Goal: Task Accomplishment & Management: Manage account settings

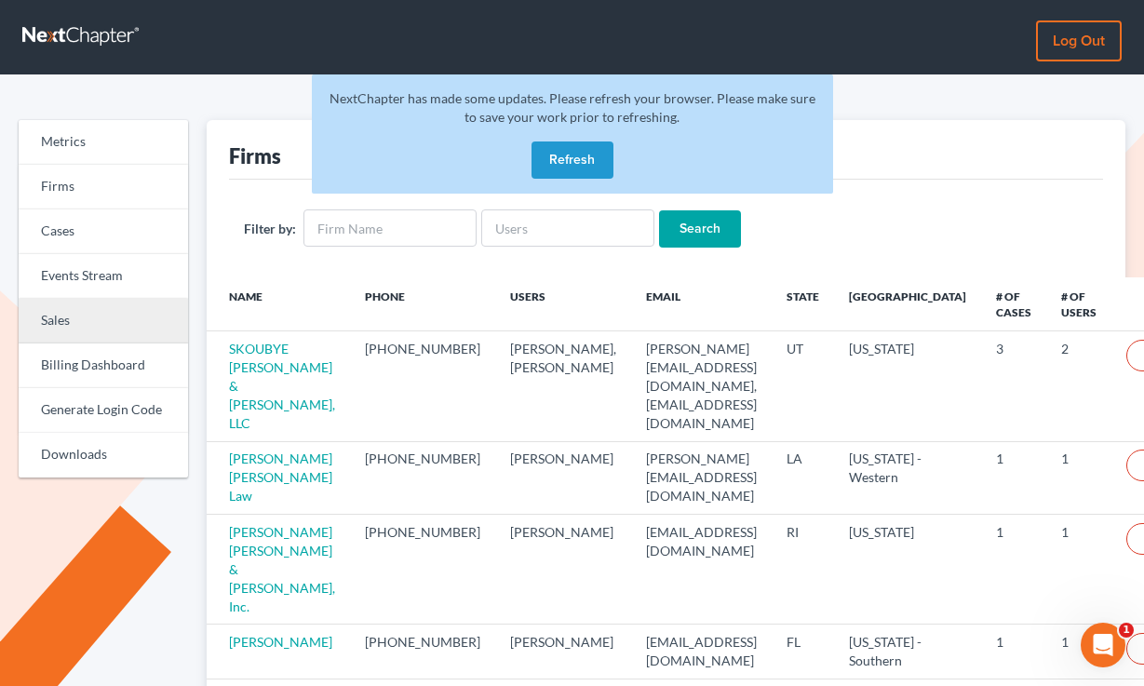
click at [85, 307] on link "Sales" at bounding box center [103, 321] width 169 height 45
click at [593, 156] on button "Refresh" at bounding box center [573, 160] width 82 height 37
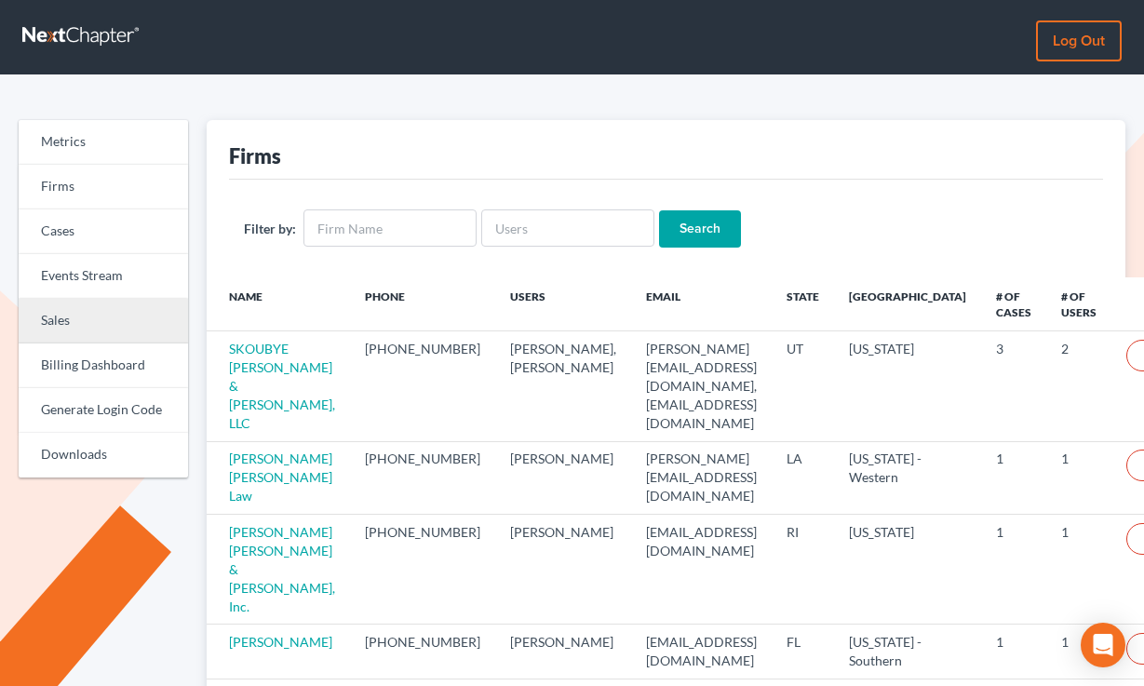
click at [84, 317] on link "Sales" at bounding box center [103, 321] width 169 height 45
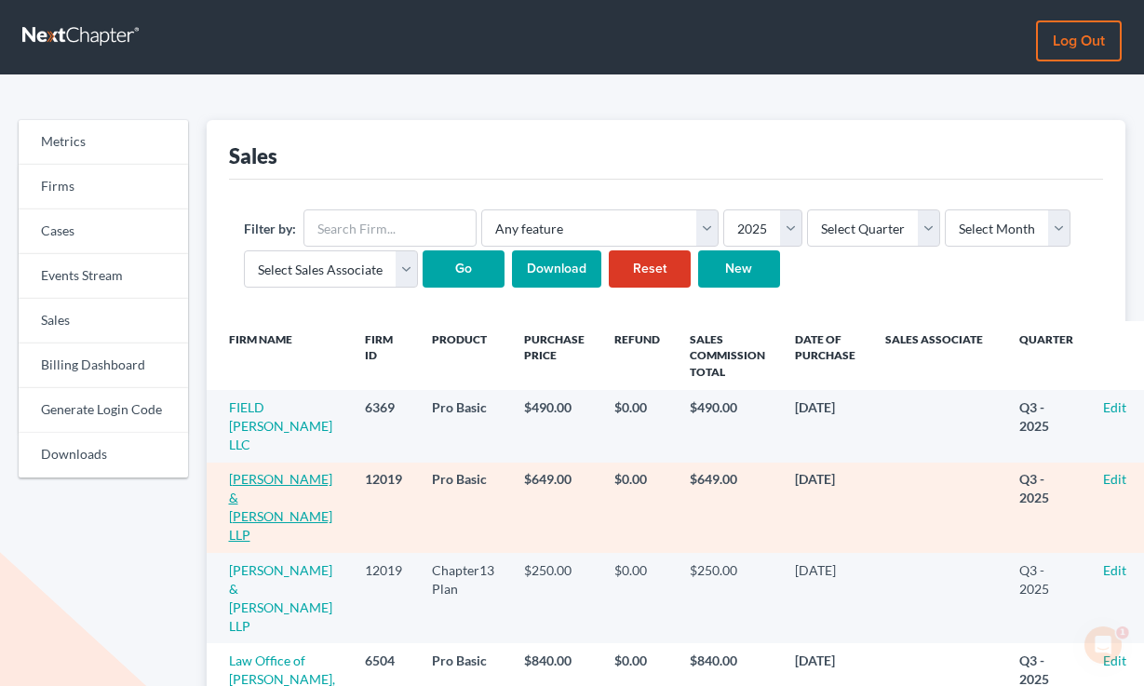
click at [258, 471] on link "[PERSON_NAME] & [PERSON_NAME] LLP" at bounding box center [280, 507] width 103 height 72
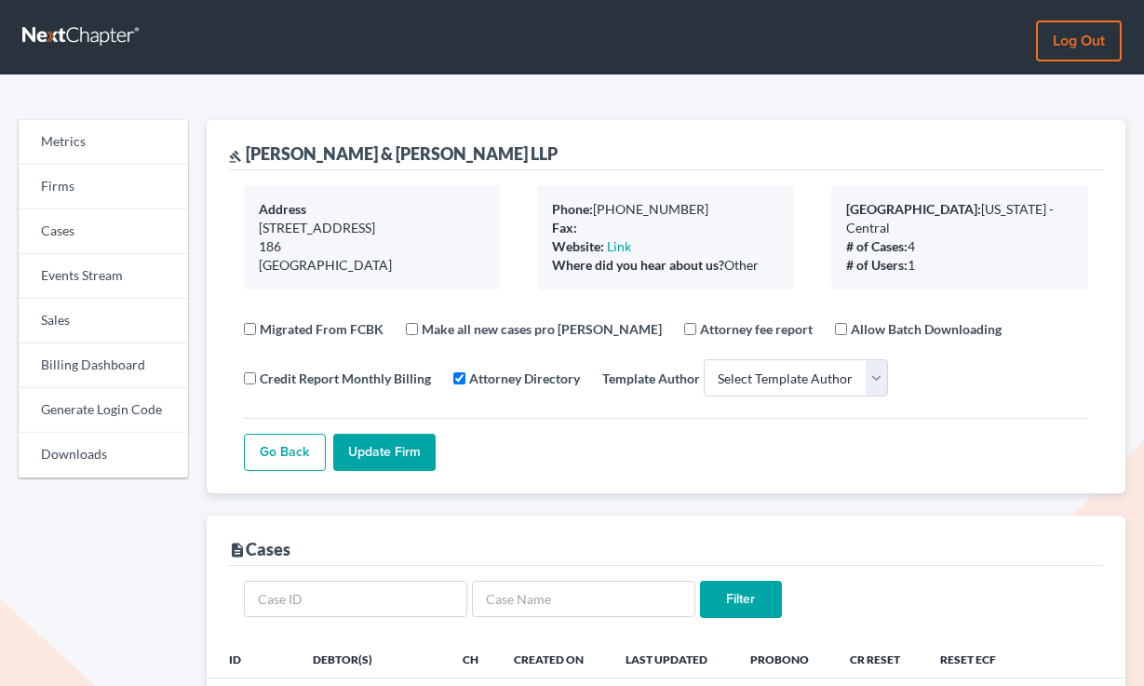
select select
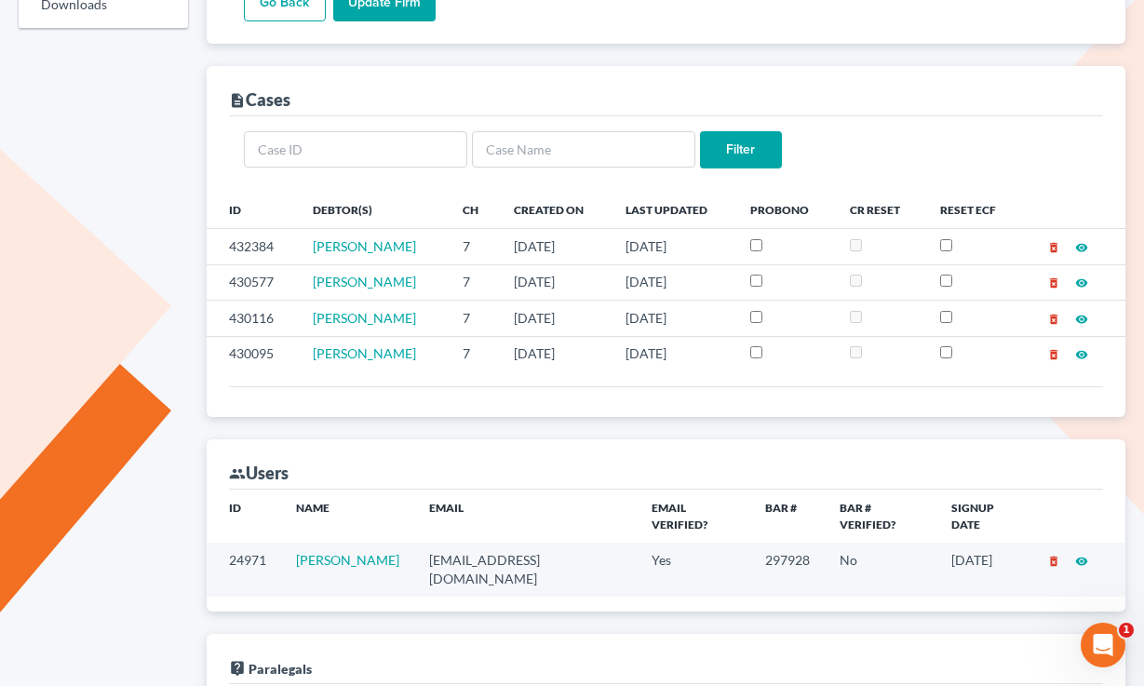
scroll to position [637, 0]
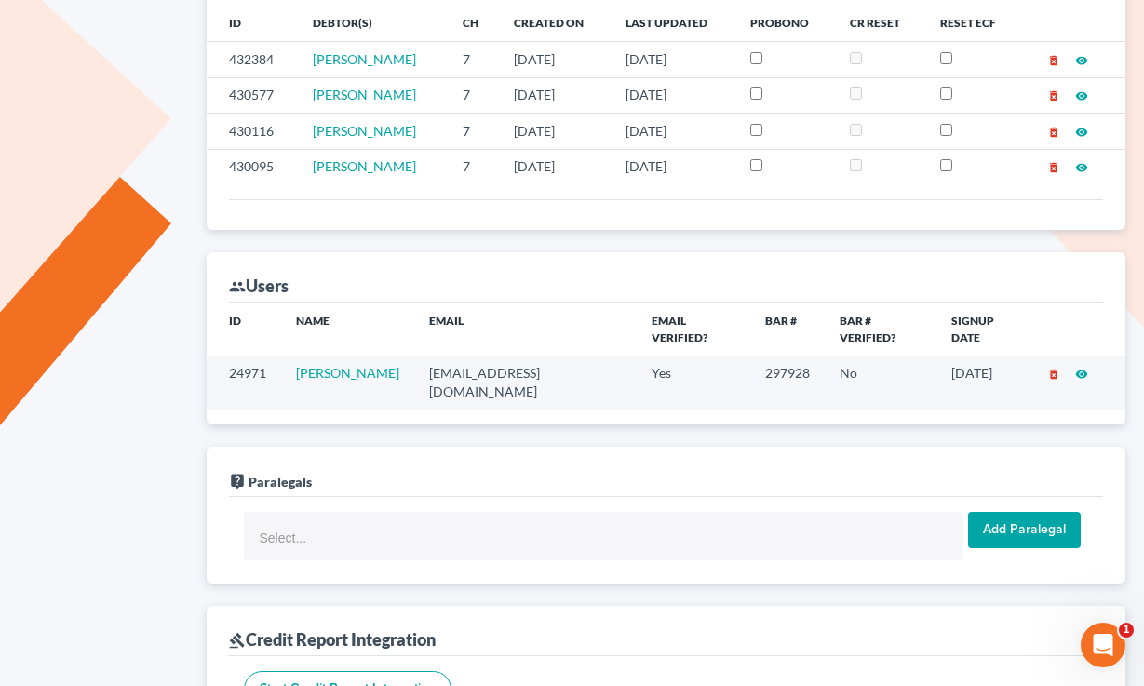
click at [535, 369] on td "rramirez@rosemeadlawyers.com" at bounding box center [525, 382] width 223 height 53
copy td "rramirez@rosemeadlawyers.com"
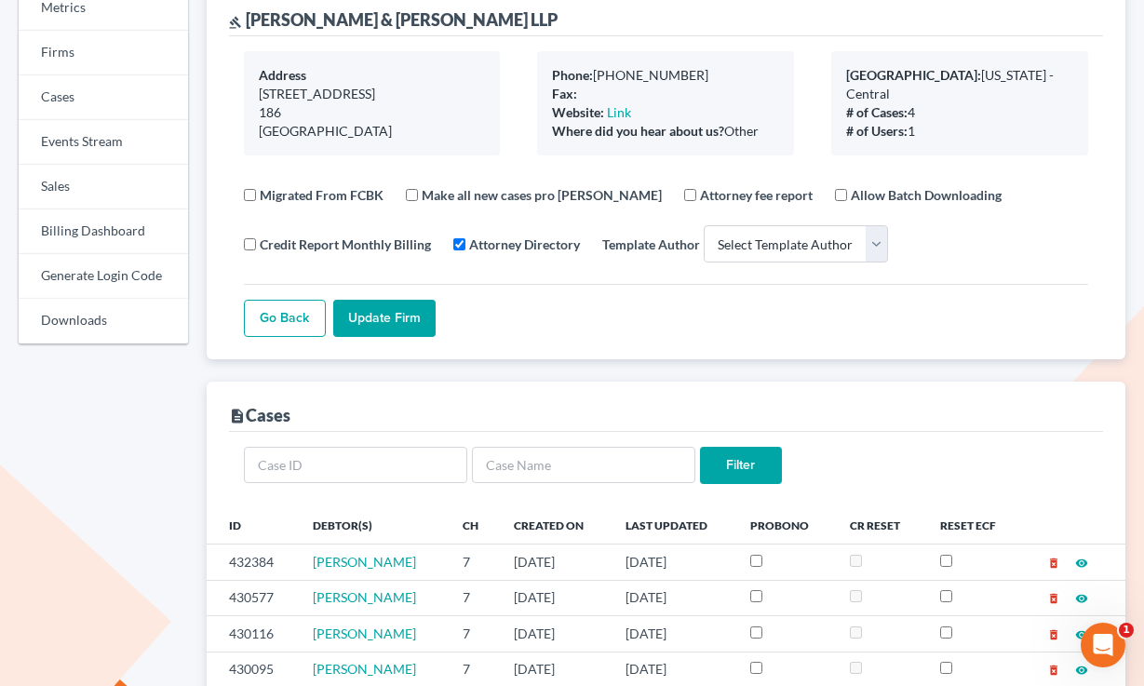
scroll to position [0, 0]
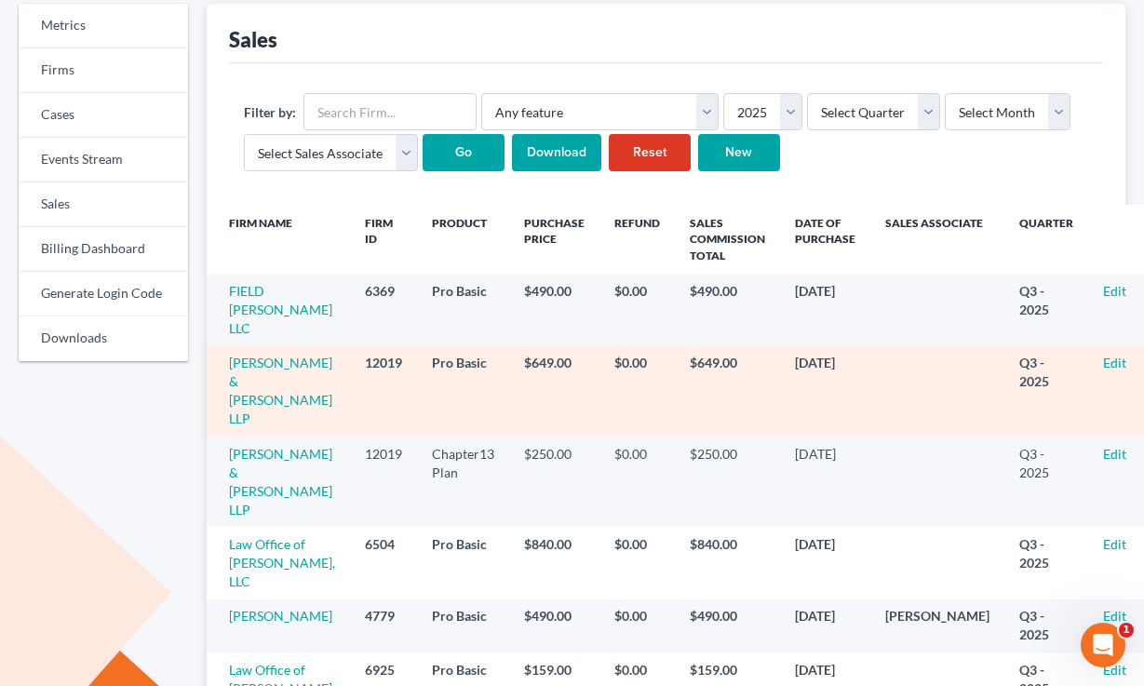
scroll to position [151, 0]
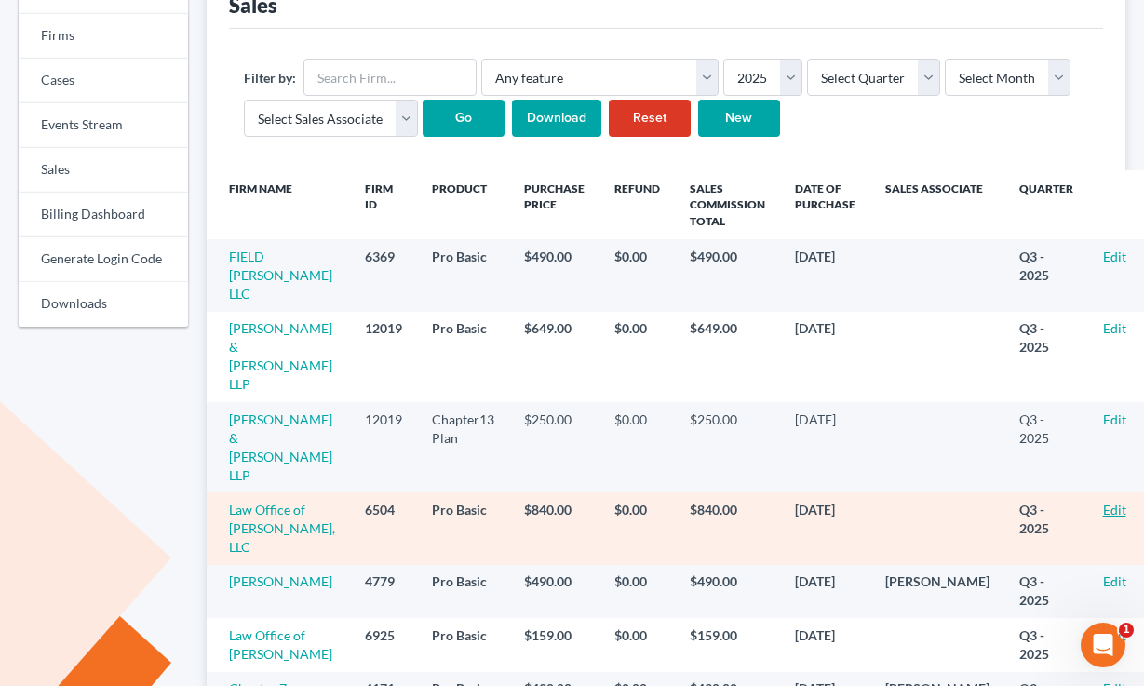
click at [1103, 502] on link "Edit" at bounding box center [1114, 510] width 23 height 16
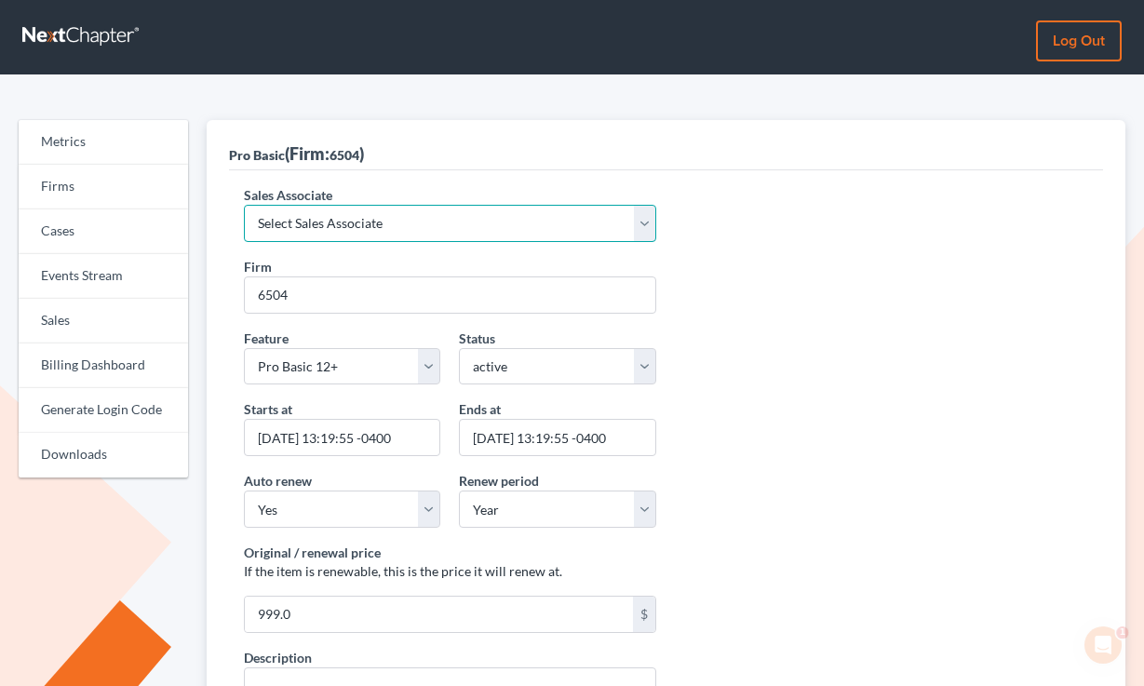
click at [429, 211] on select "Select Sales Associate Alex Seymour Over Transom Tim Shadoan" at bounding box center [450, 223] width 413 height 37
select select "7676"
click at [244, 205] on select "Select Sales Associate Alex Seymour Over Transom Tim Shadoan" at bounding box center [450, 223] width 413 height 37
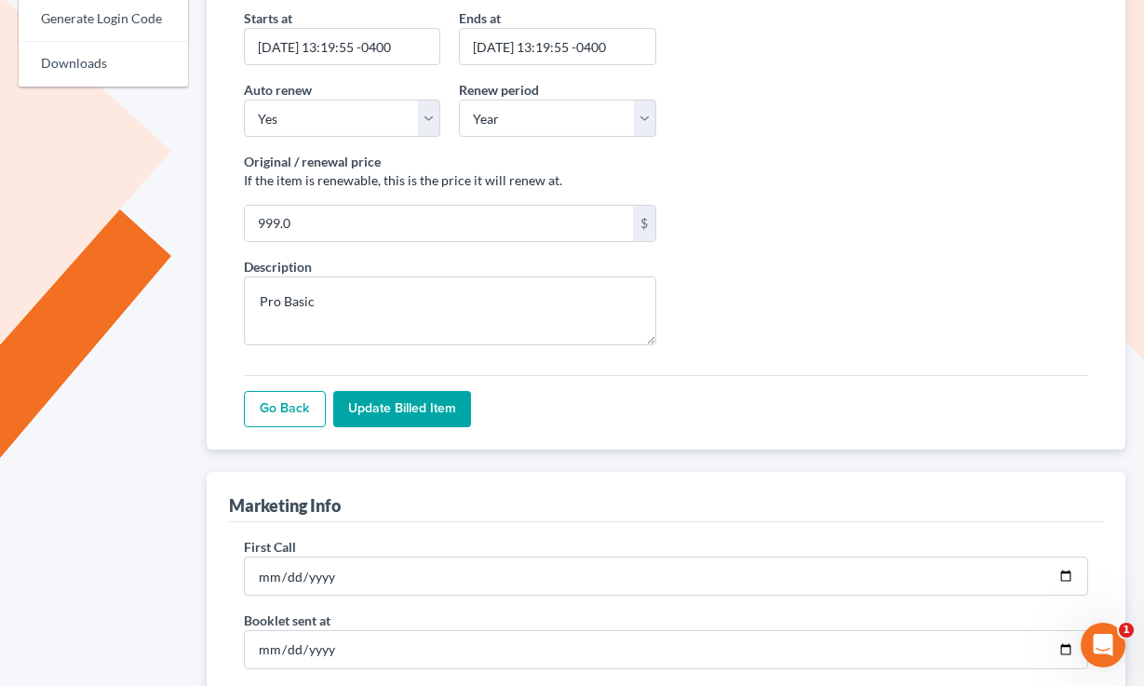
click at [398, 400] on input "Update Billed item" at bounding box center [402, 409] width 138 height 37
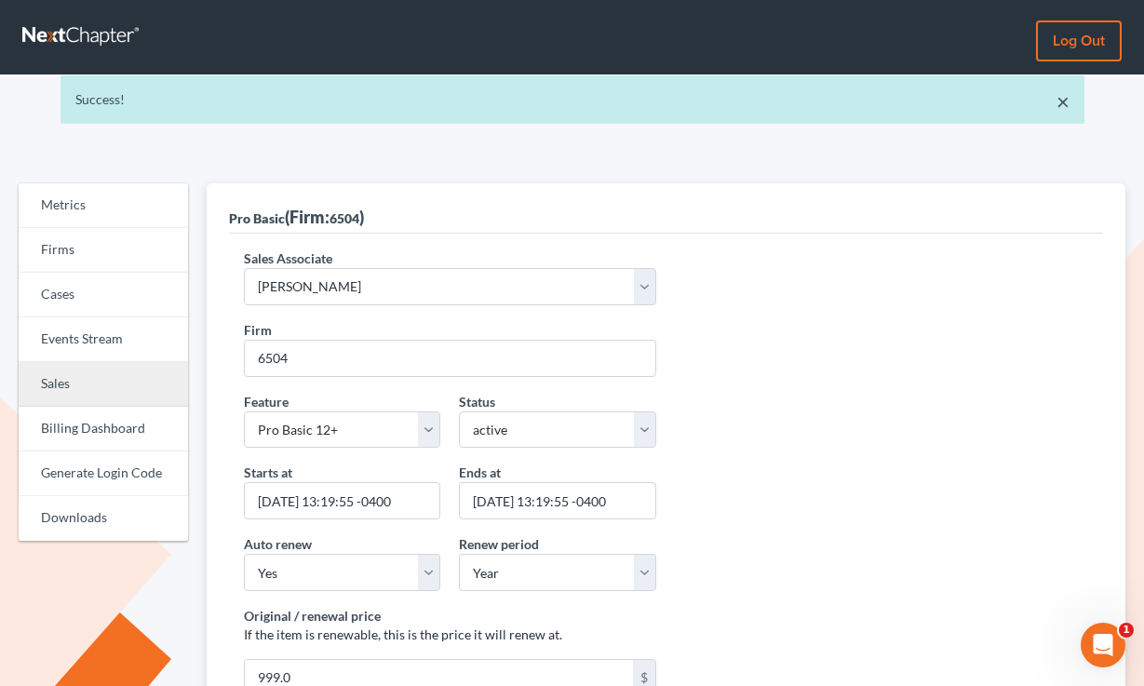
click at [59, 378] on link "Sales" at bounding box center [103, 384] width 169 height 45
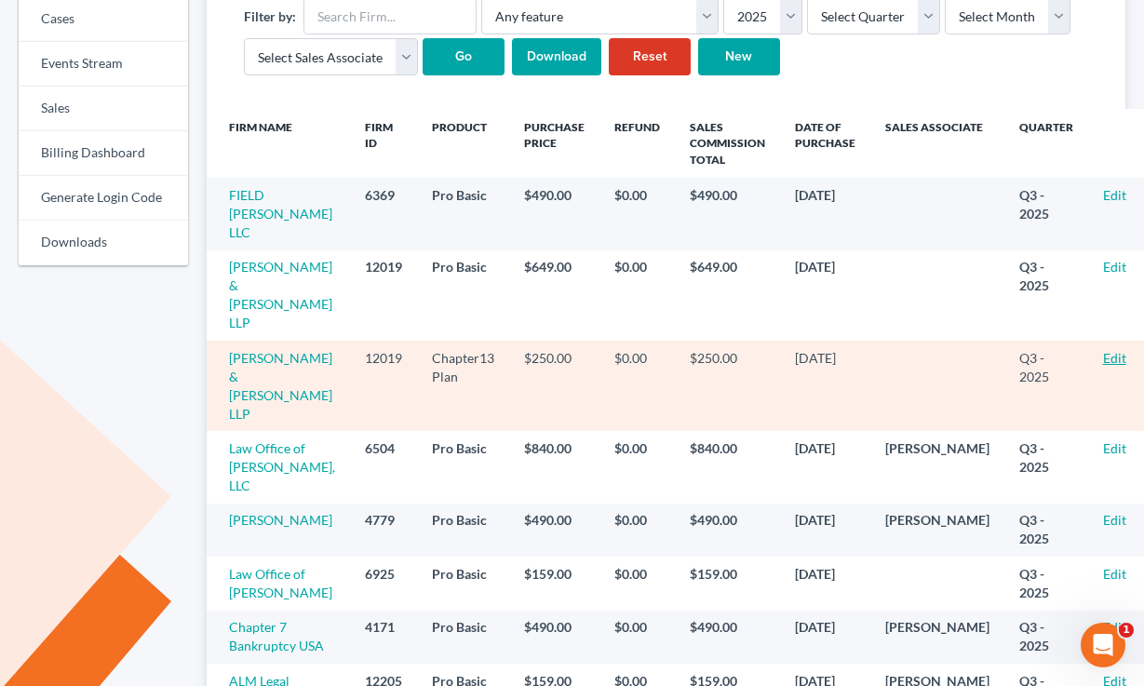
click at [1103, 350] on link "Edit" at bounding box center [1114, 358] width 23 height 16
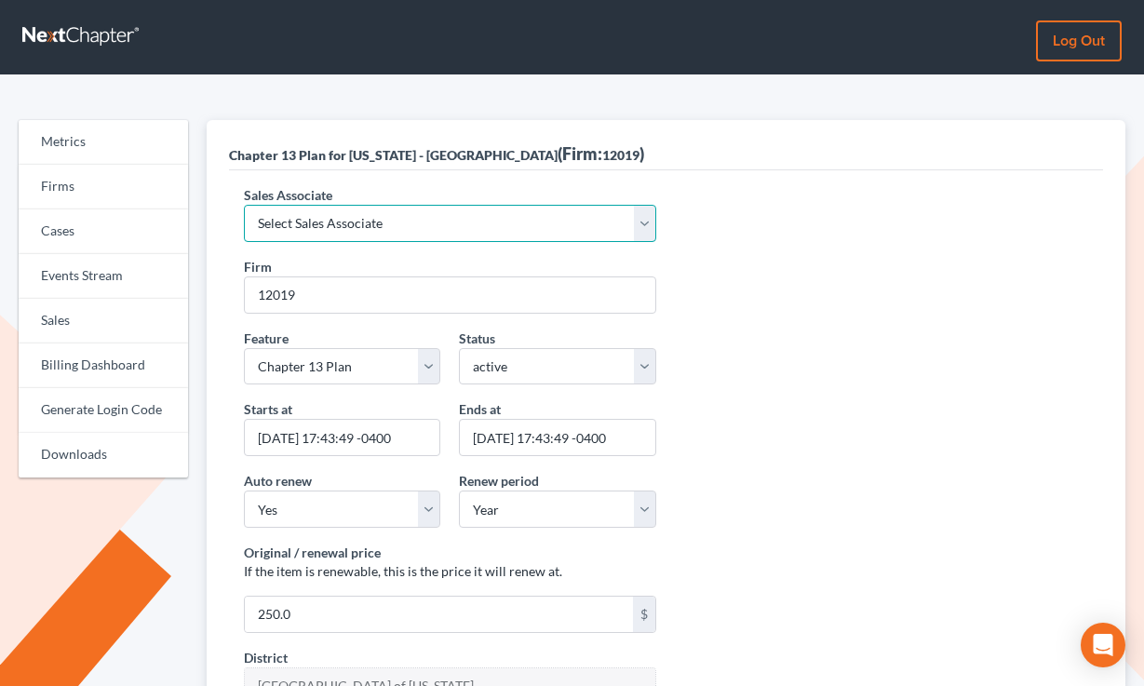
click at [362, 224] on select "Select Sales Associate Alex Seymour Over Transom Tim Shadoan" at bounding box center [450, 223] width 413 height 37
select select "7676"
click at [244, 205] on select "Select Sales Associate Alex Seymour Over Transom Tim Shadoan" at bounding box center [450, 223] width 413 height 37
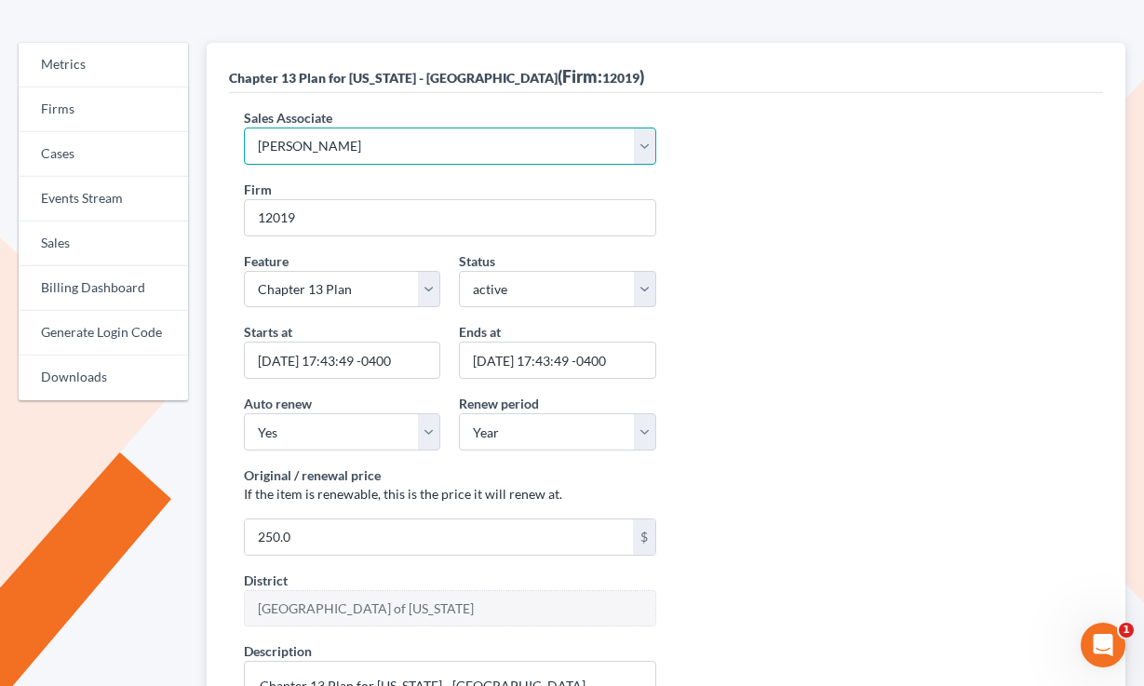
scroll to position [196, 0]
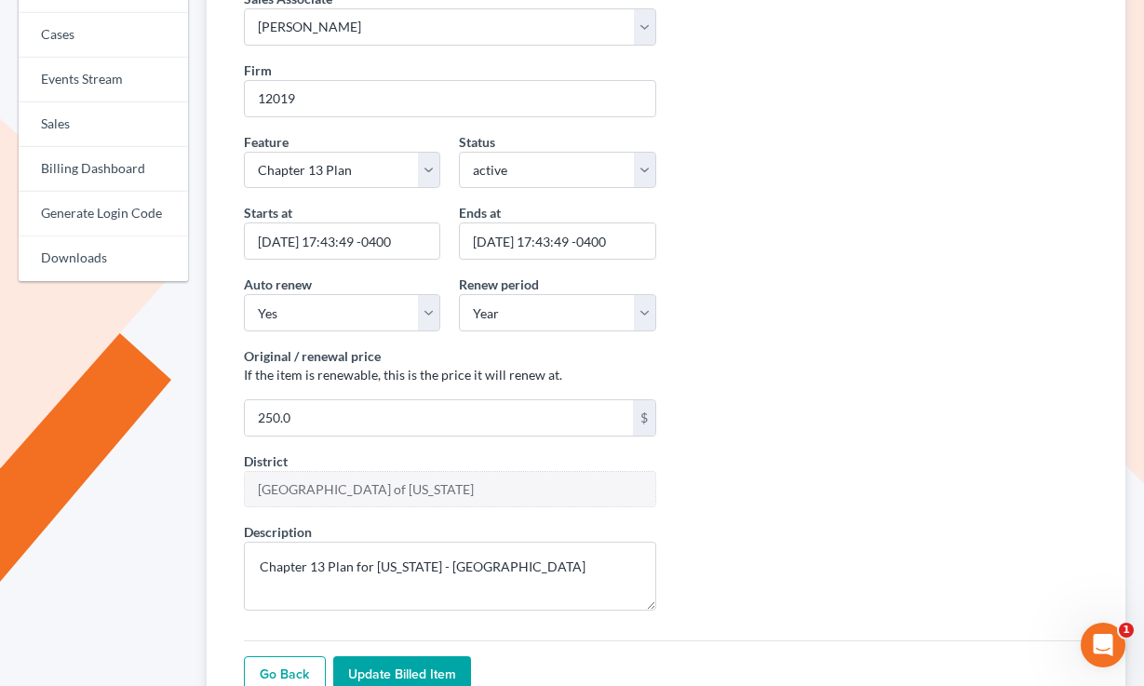
click at [388, 667] on input "Update Billed item" at bounding box center [402, 674] width 138 height 37
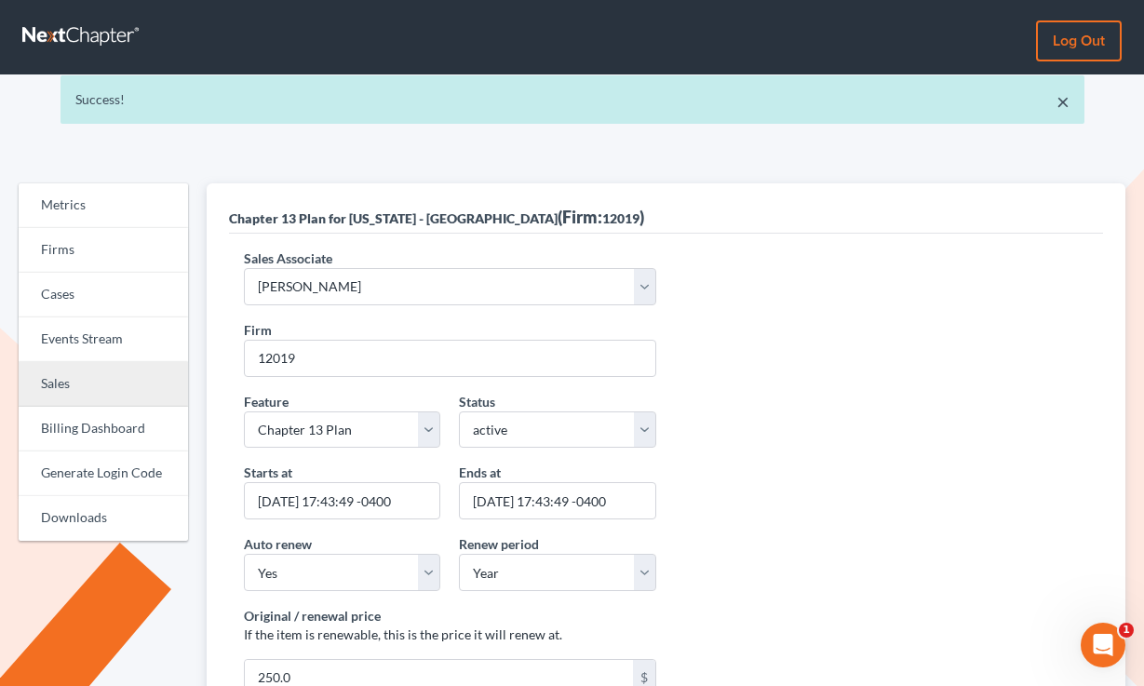
click at [57, 375] on link "Sales" at bounding box center [103, 384] width 169 height 45
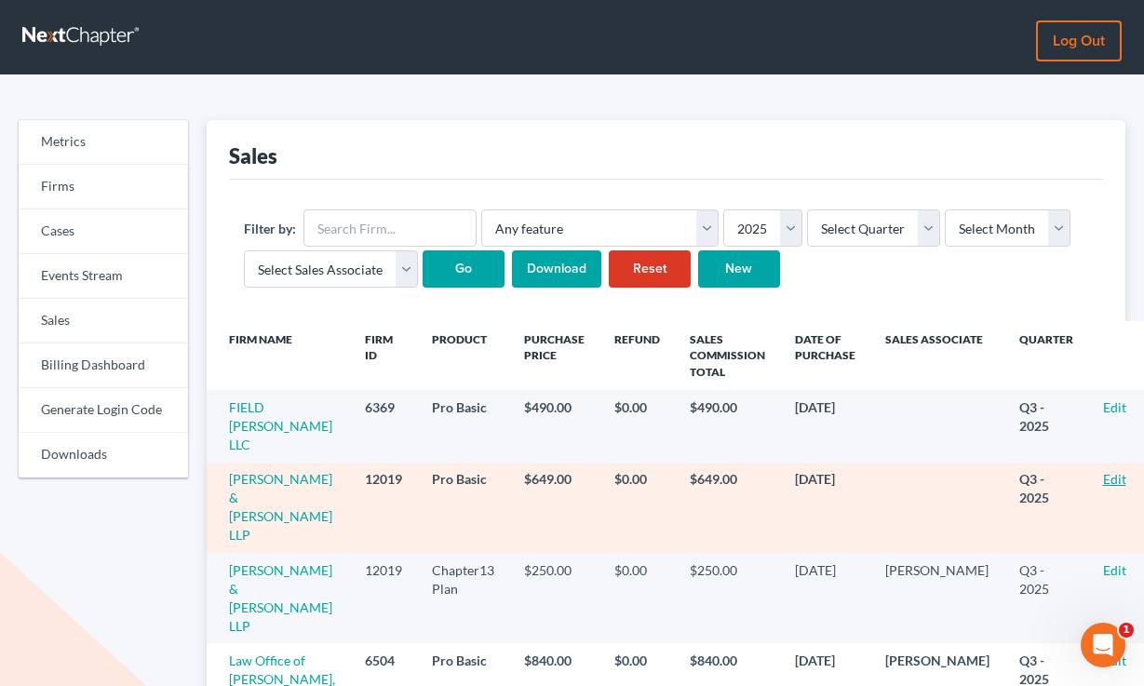
click at [1103, 471] on link "Edit" at bounding box center [1114, 479] width 23 height 16
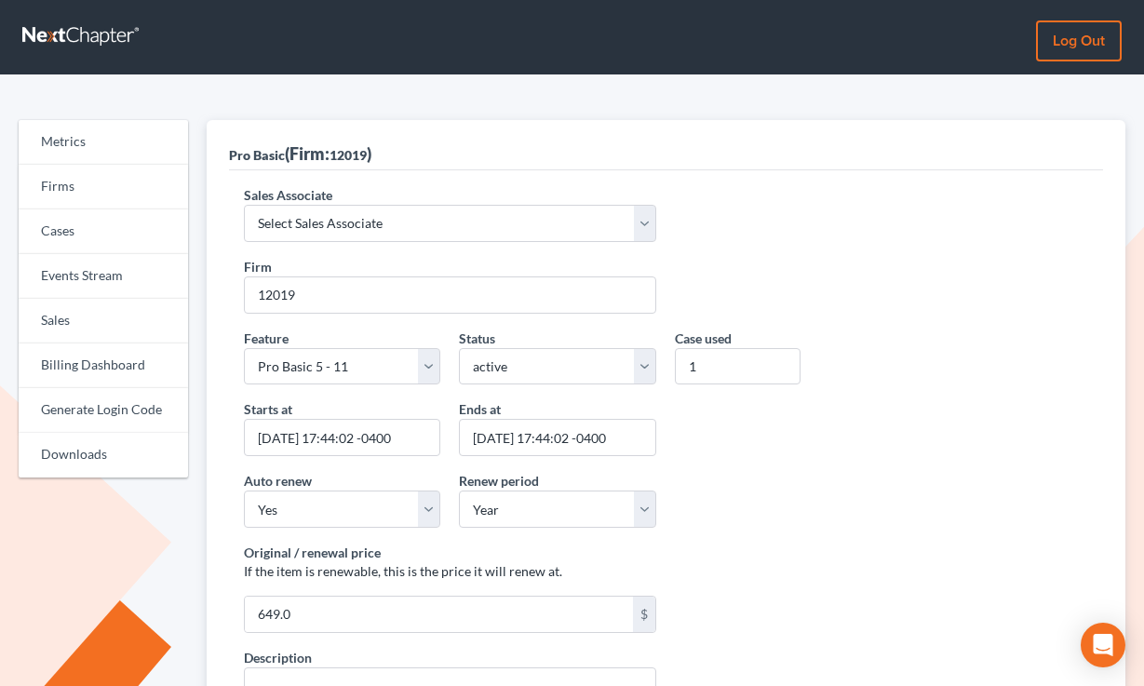
click at [346, 242] on div "Sales Associate Select Sales Associate [PERSON_NAME] Over Transom [PERSON_NAME]" at bounding box center [667, 221] width 864 height 72
click at [350, 223] on select "Select Sales Associate [PERSON_NAME] Over Transom [PERSON_NAME]" at bounding box center [450, 223] width 413 height 37
select select "7676"
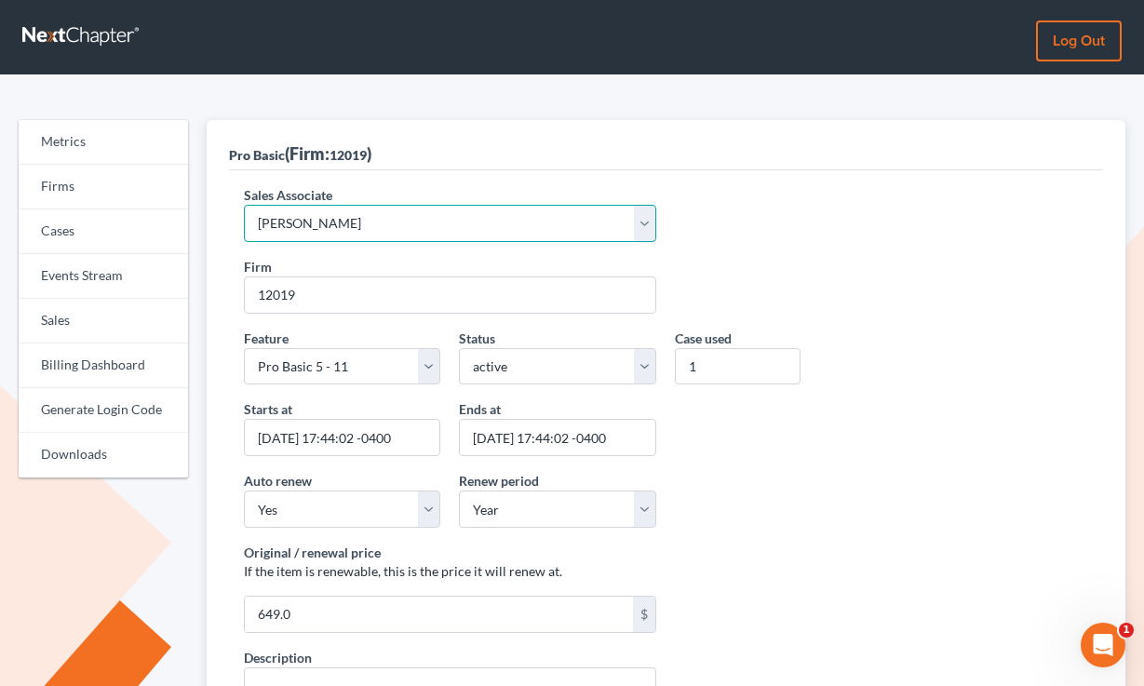
click at [244, 205] on select "Select Sales Associate [PERSON_NAME] Over Transom [PERSON_NAME]" at bounding box center [450, 223] width 413 height 37
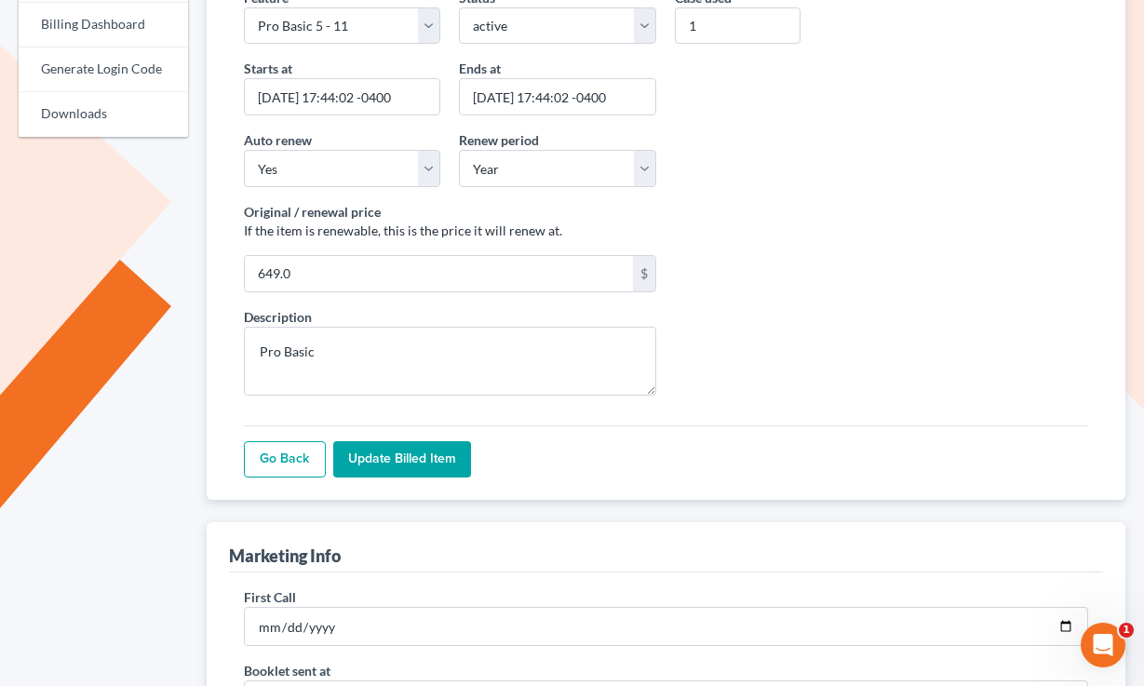
click at [382, 457] on input "Update Billed item" at bounding box center [402, 459] width 138 height 37
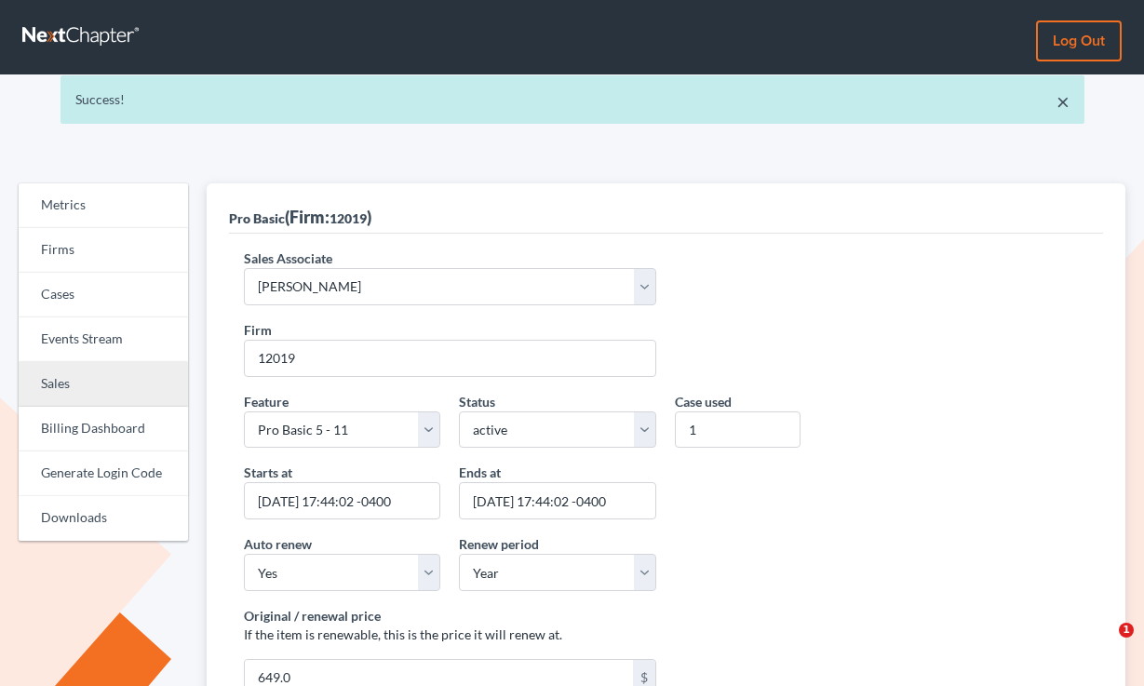
click at [84, 379] on link "Sales" at bounding box center [103, 384] width 169 height 45
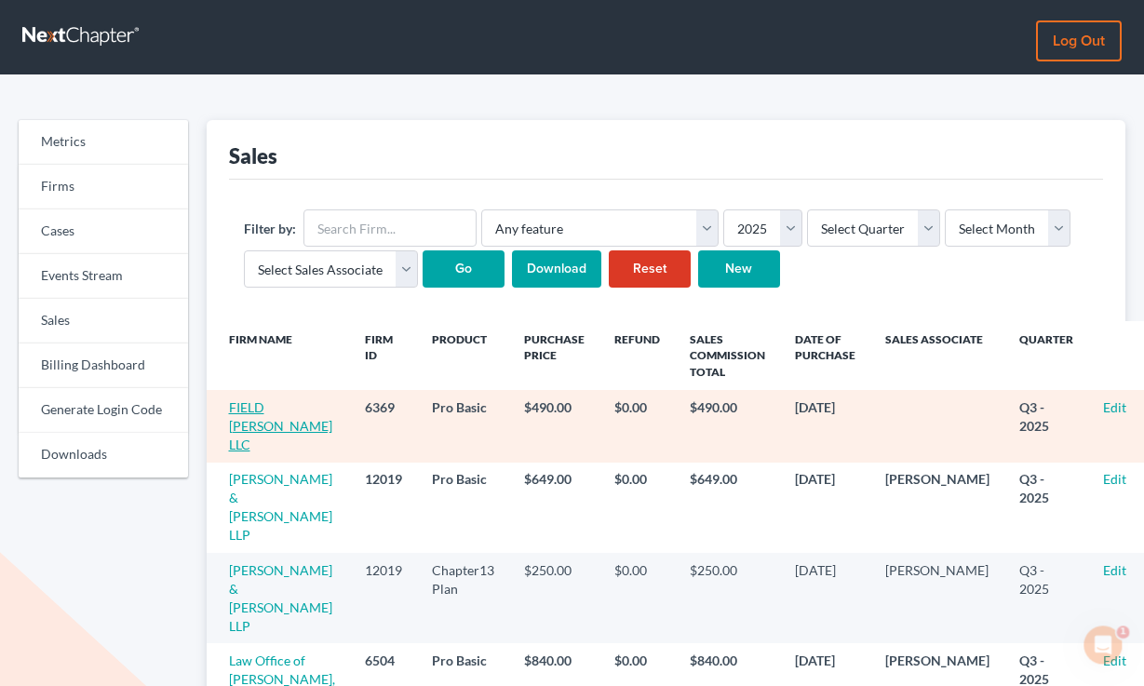
click at [255, 425] on link "FIELD [PERSON_NAME] LLC" at bounding box center [280, 425] width 103 height 53
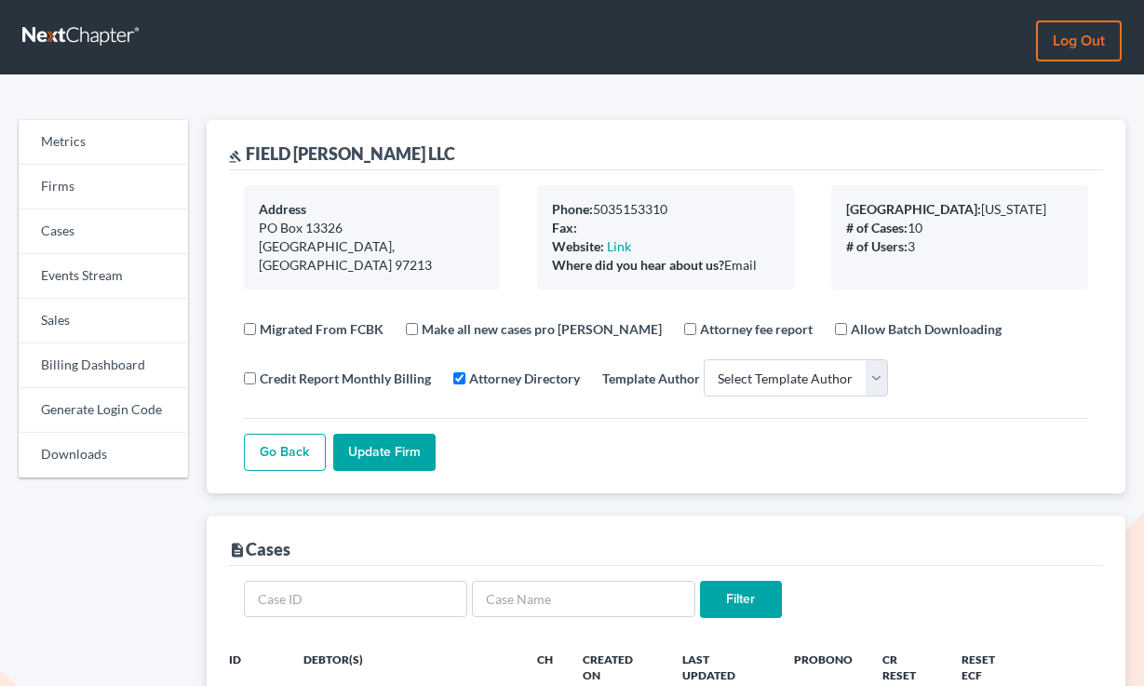
select select
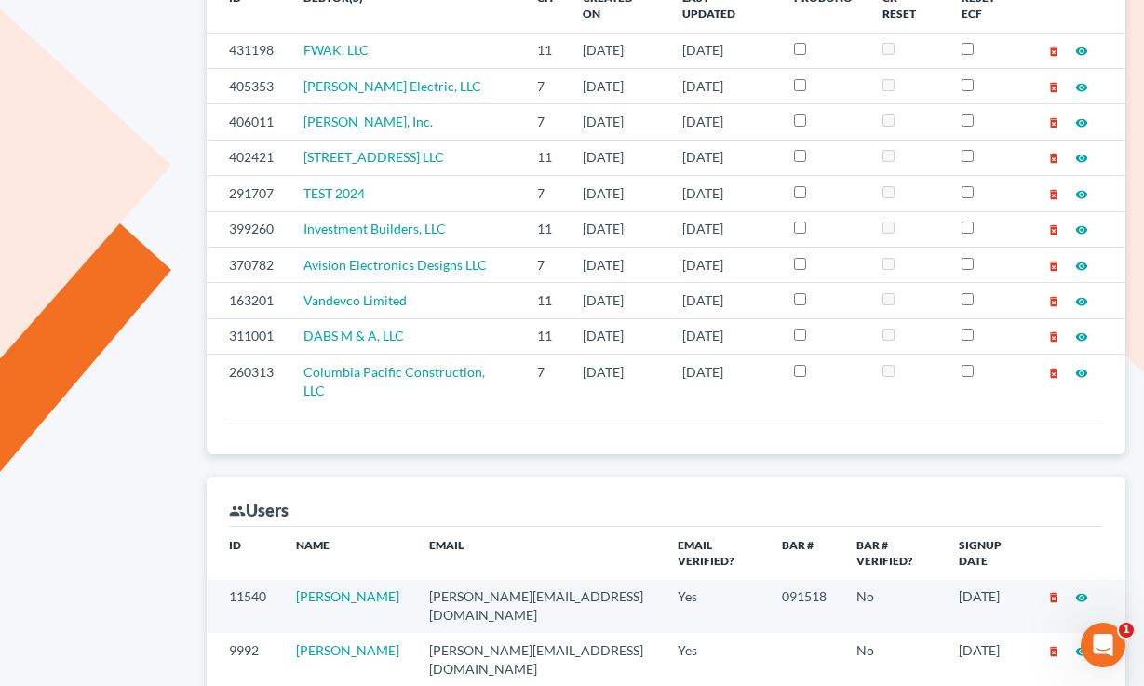
scroll to position [852, 0]
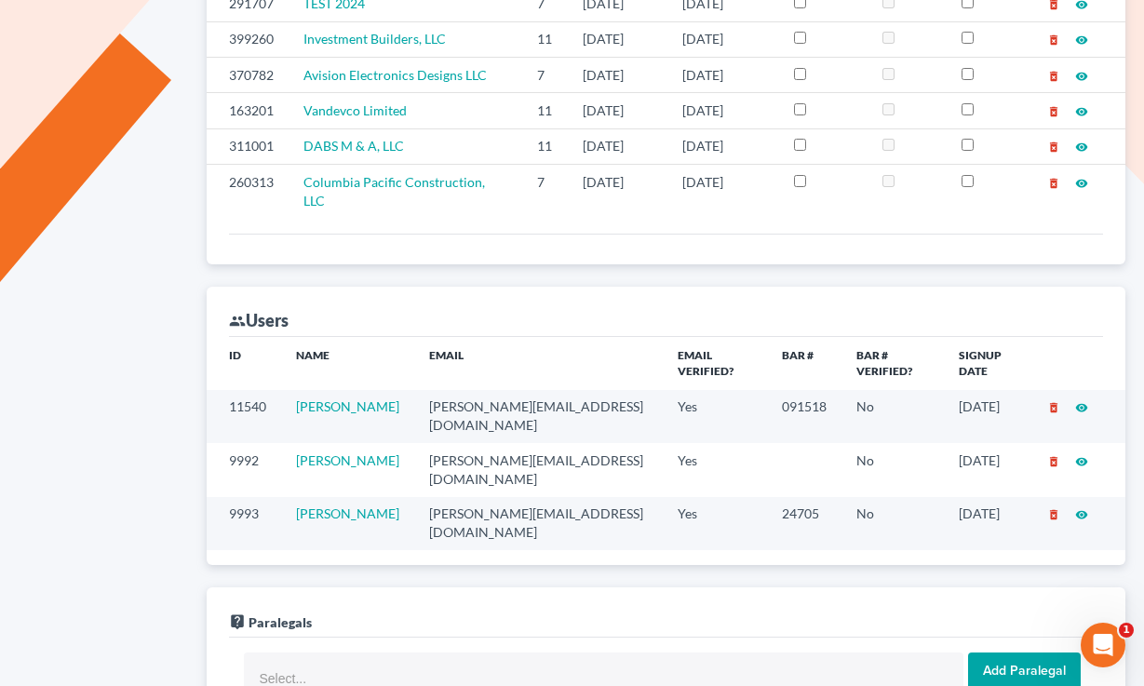
click at [505, 443] on td "jenny@fieldjerger.com" at bounding box center [538, 469] width 249 height 53
copy td "jenny@fieldjerger.com"
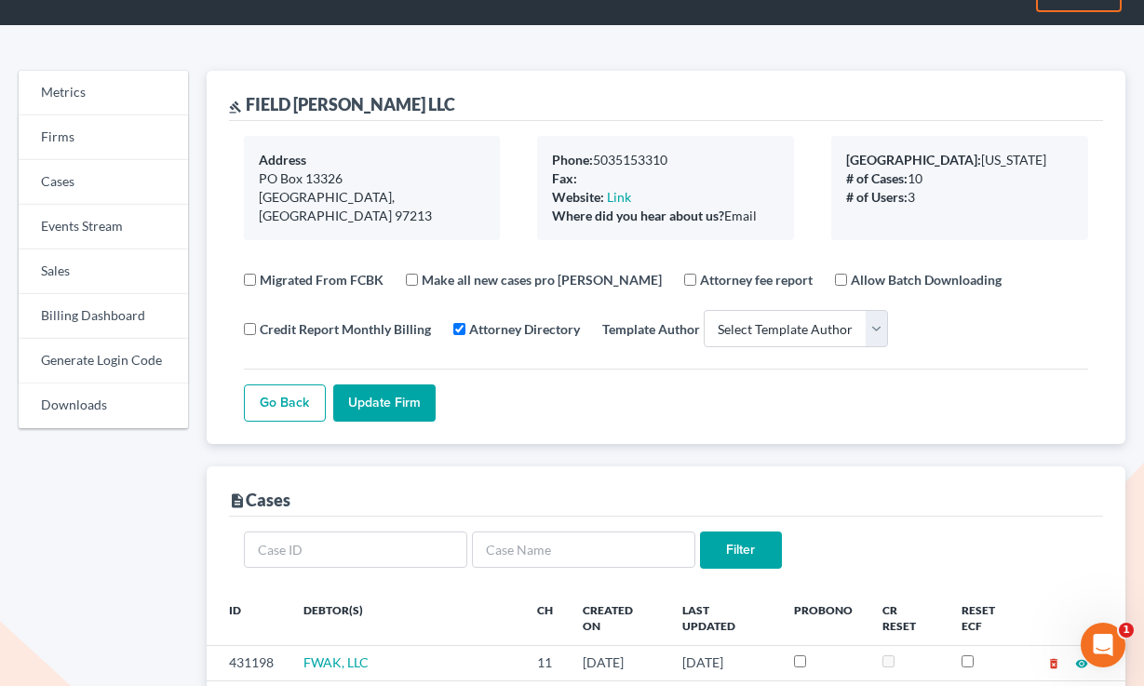
scroll to position [0, 0]
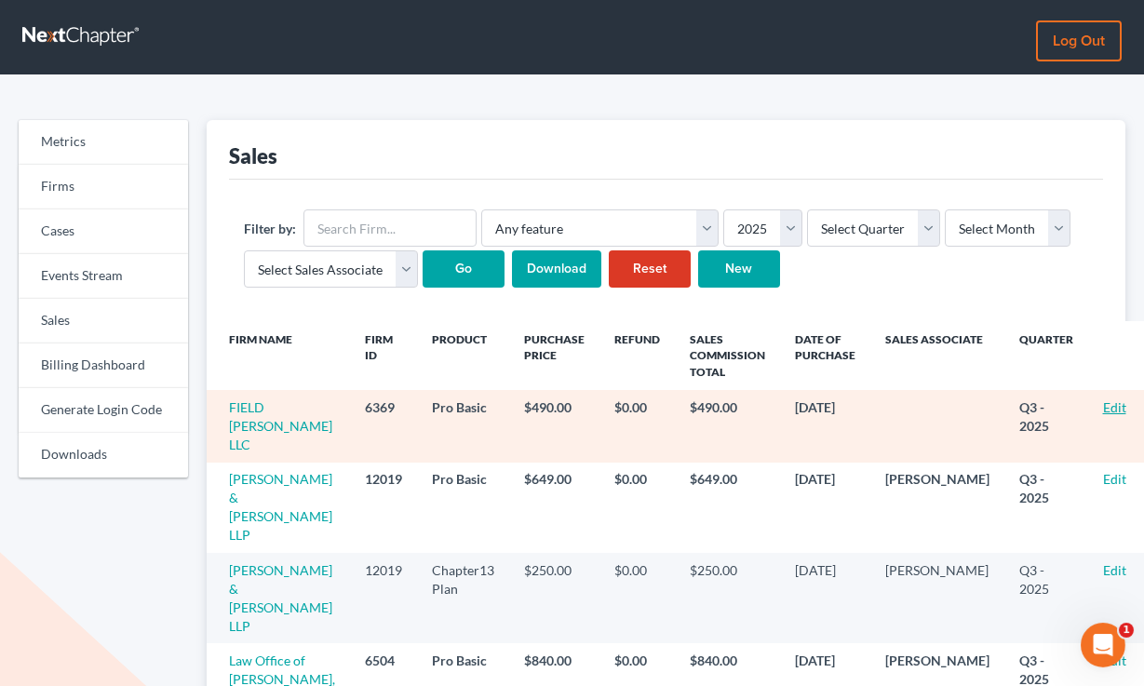
click at [1103, 411] on link "Edit" at bounding box center [1114, 407] width 23 height 16
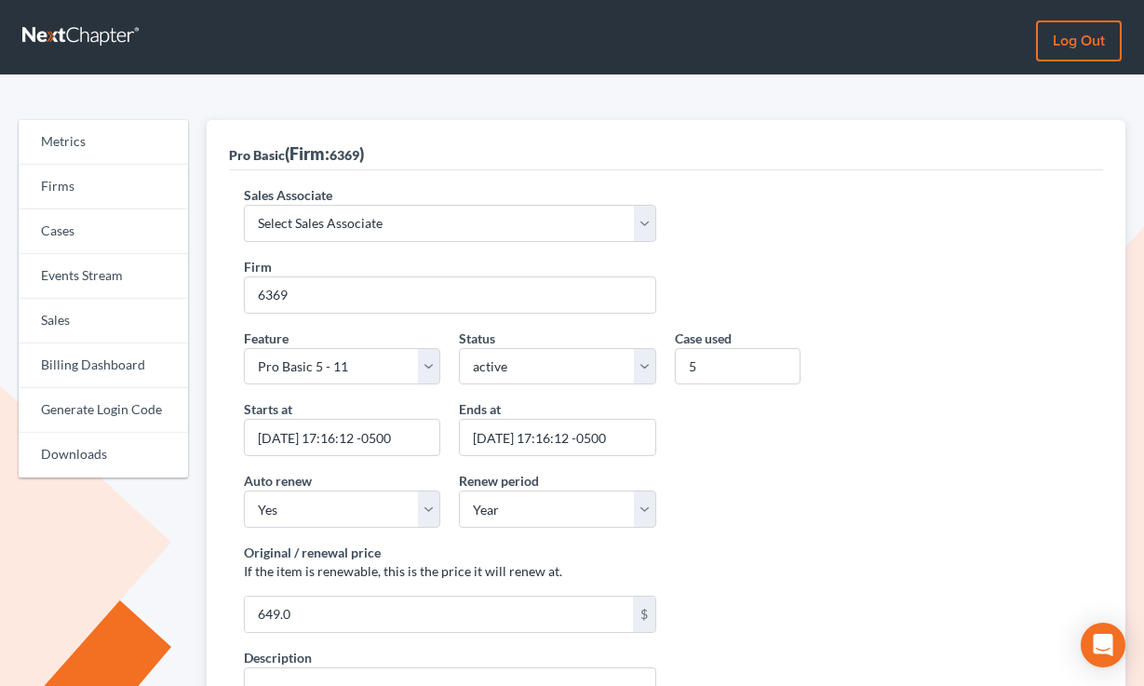
click at [315, 197] on label "Sales Associate" at bounding box center [288, 195] width 88 height 20
click at [315, 205] on select "Select Sales Associate [PERSON_NAME] Over Transom [PERSON_NAME]" at bounding box center [450, 223] width 413 height 37
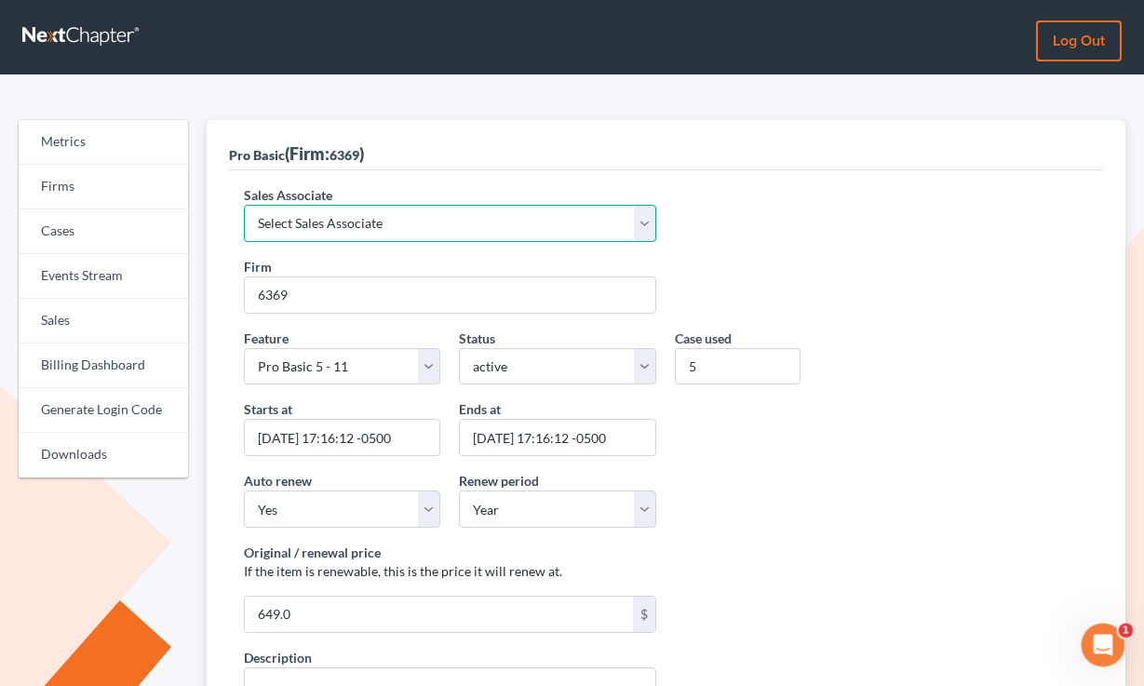
click at [324, 225] on select "Select Sales Associate [PERSON_NAME] Over Transom [PERSON_NAME]" at bounding box center [450, 223] width 413 height 37
select select "7676"
click at [244, 205] on select "Select Sales Associate [PERSON_NAME] Over Transom [PERSON_NAME]" at bounding box center [450, 223] width 413 height 37
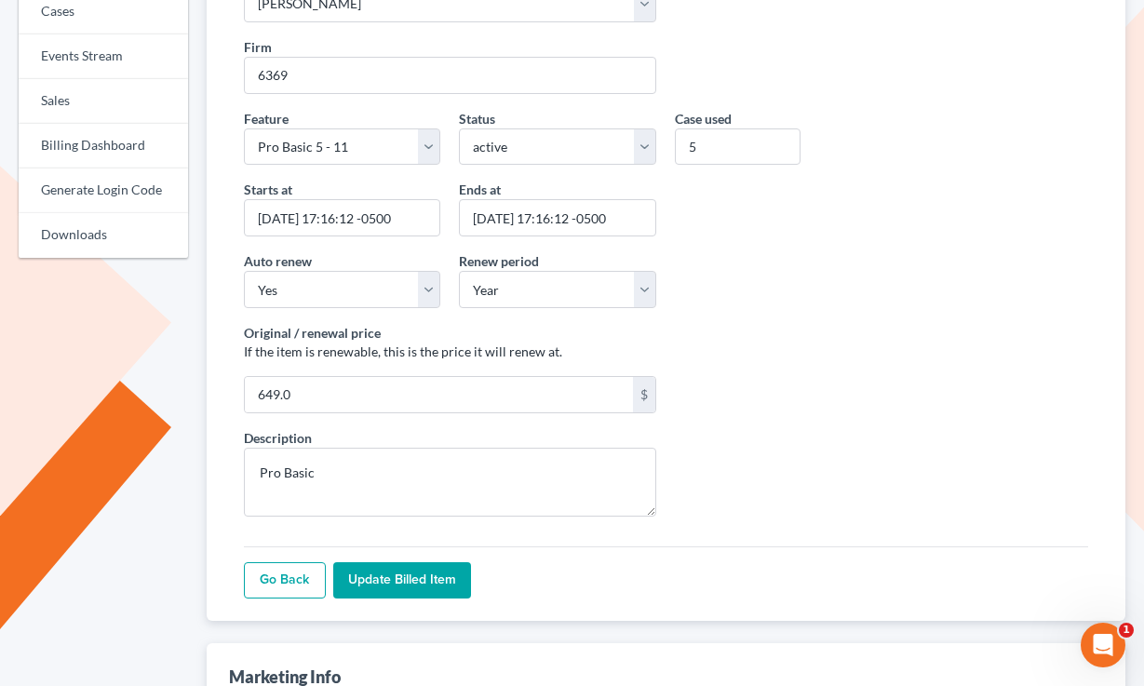
drag, startPoint x: 392, startPoint y: 579, endPoint x: 398, endPoint y: 569, distance: 12.1
click at [393, 578] on input "Update Billed item" at bounding box center [402, 580] width 138 height 37
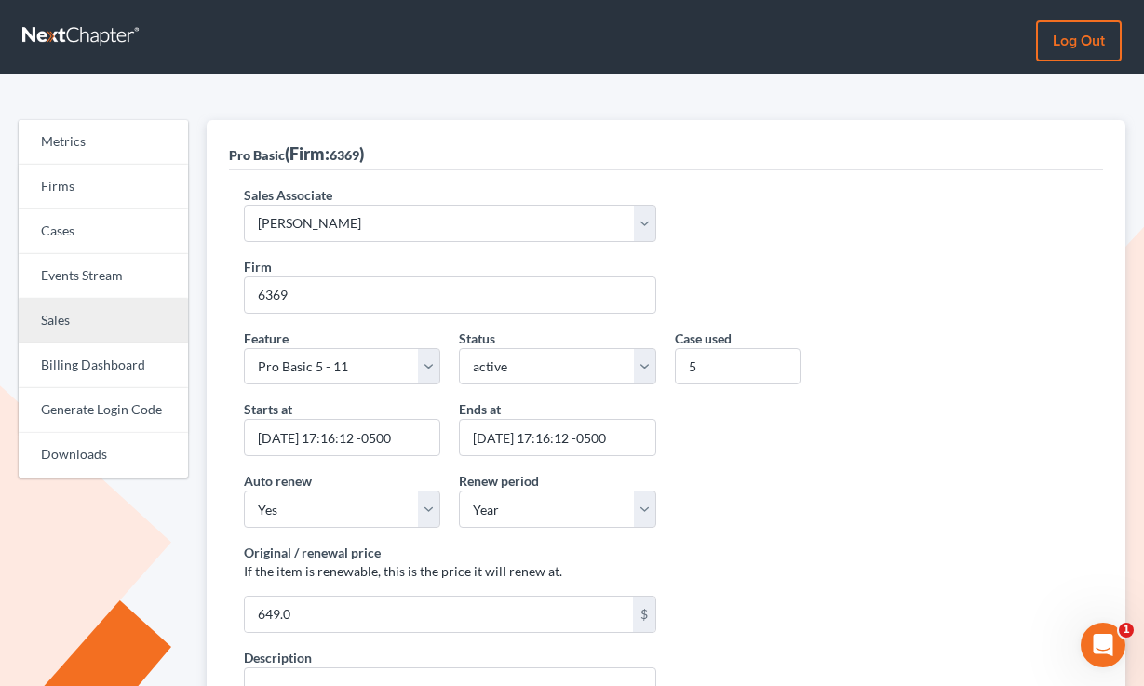
click at [103, 328] on link "Sales" at bounding box center [103, 321] width 169 height 45
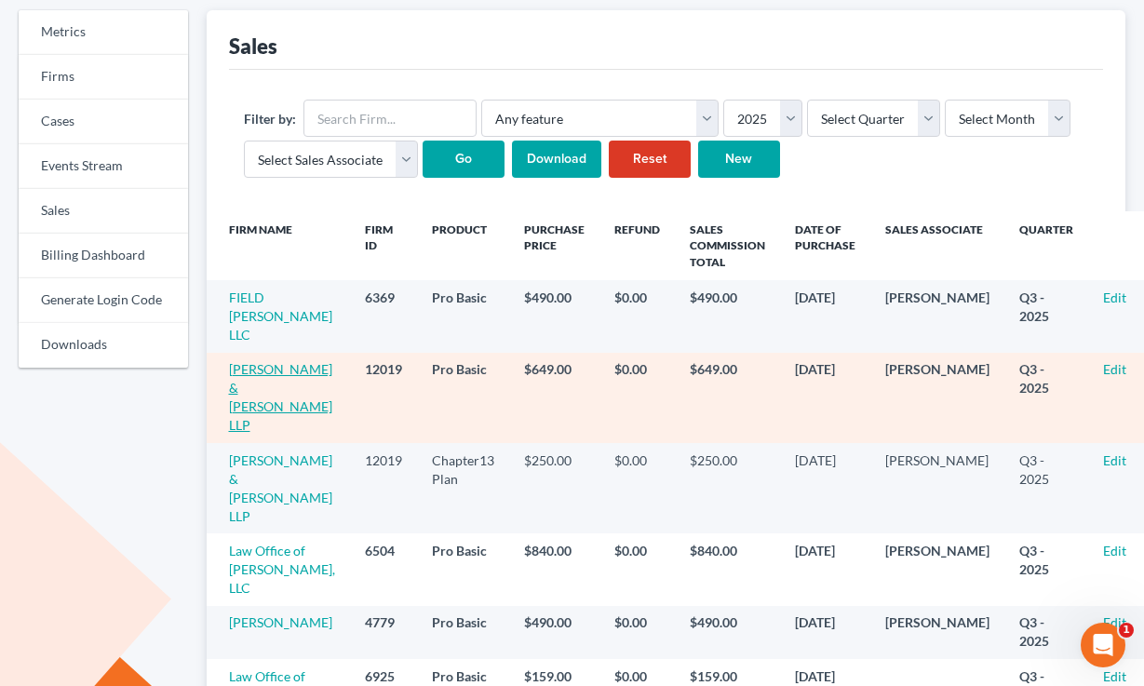
scroll to position [222, 0]
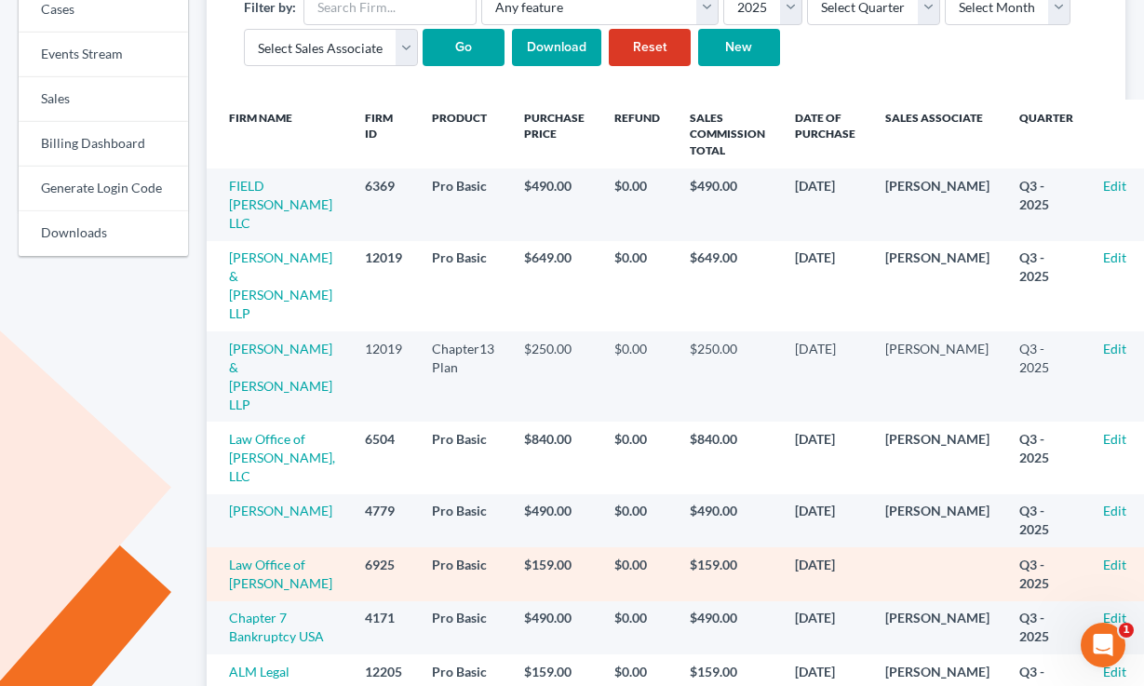
click at [1094, 547] on td "Edit" at bounding box center [1125, 573] width 75 height 53
click at [1088, 547] on td "Edit" at bounding box center [1125, 573] width 75 height 53
click at [1103, 557] on link "Edit" at bounding box center [1114, 565] width 23 height 16
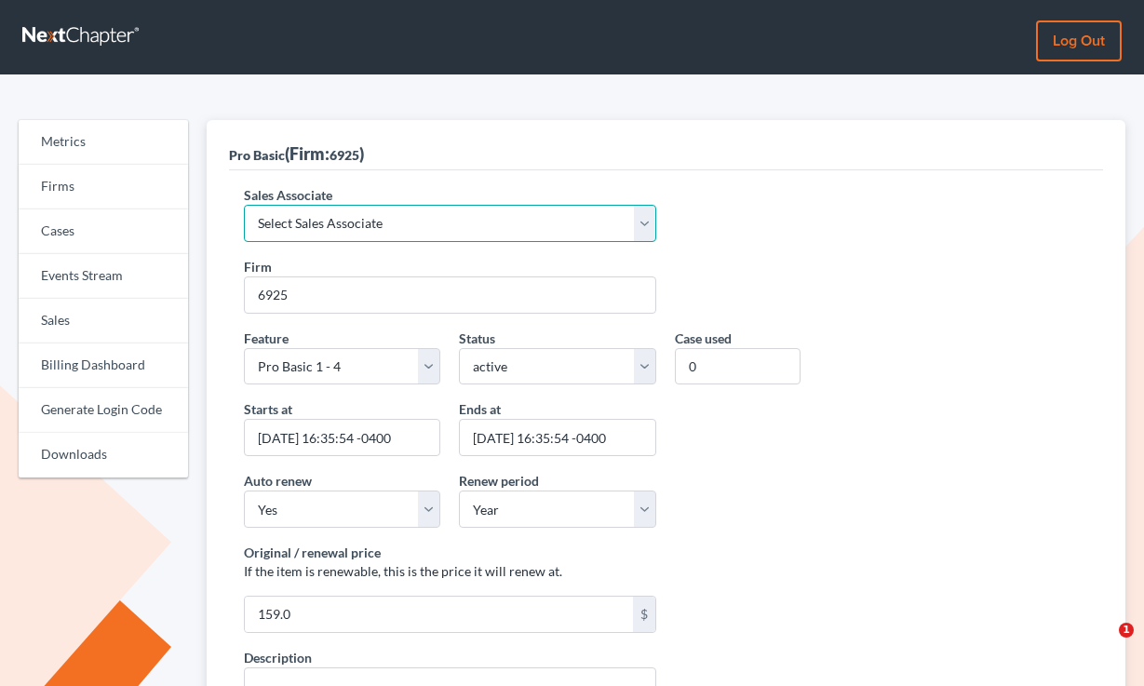
click at [334, 222] on select "Select Sales Associate [PERSON_NAME] Over Transom [PERSON_NAME]" at bounding box center [450, 223] width 413 height 37
select select "10275"
click at [244, 205] on select "Select Sales Associate [PERSON_NAME] Over Transom [PERSON_NAME]" at bounding box center [450, 223] width 413 height 37
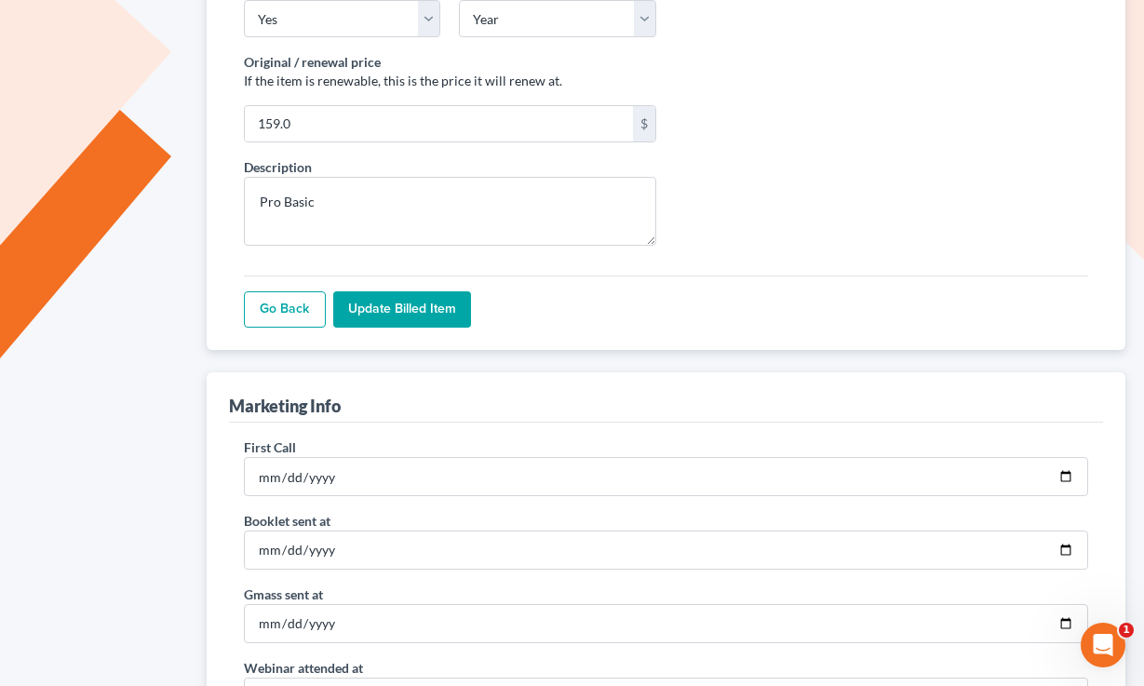
click at [387, 312] on input "Update Billed item" at bounding box center [402, 309] width 138 height 37
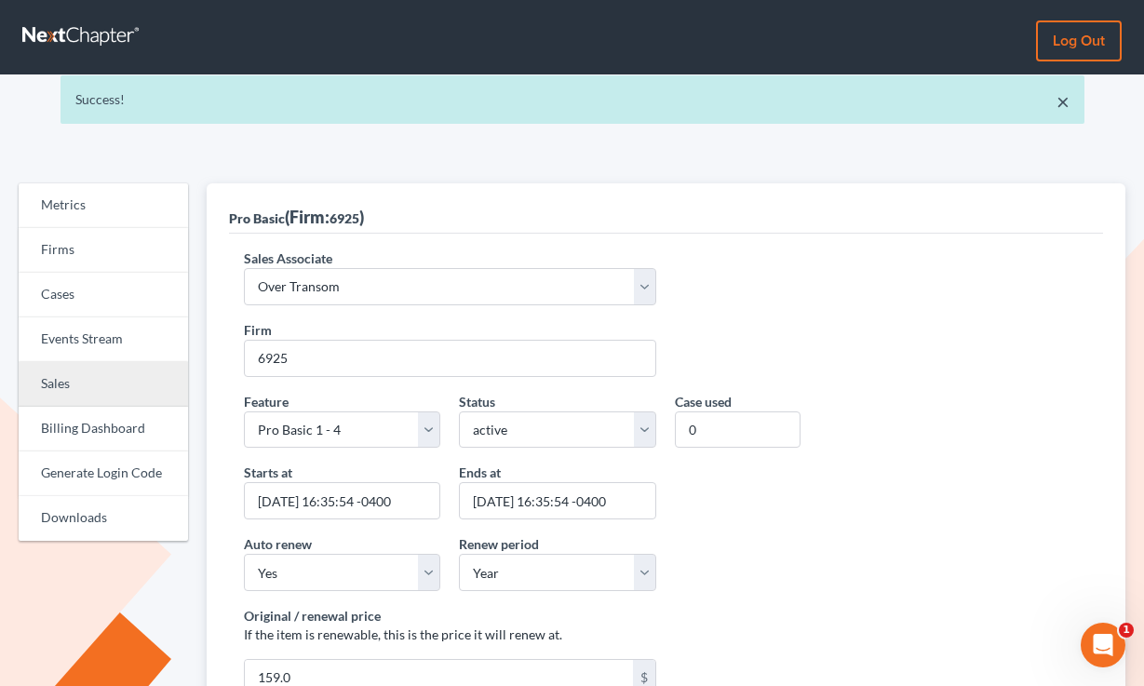
click at [85, 390] on link "Sales" at bounding box center [103, 384] width 169 height 45
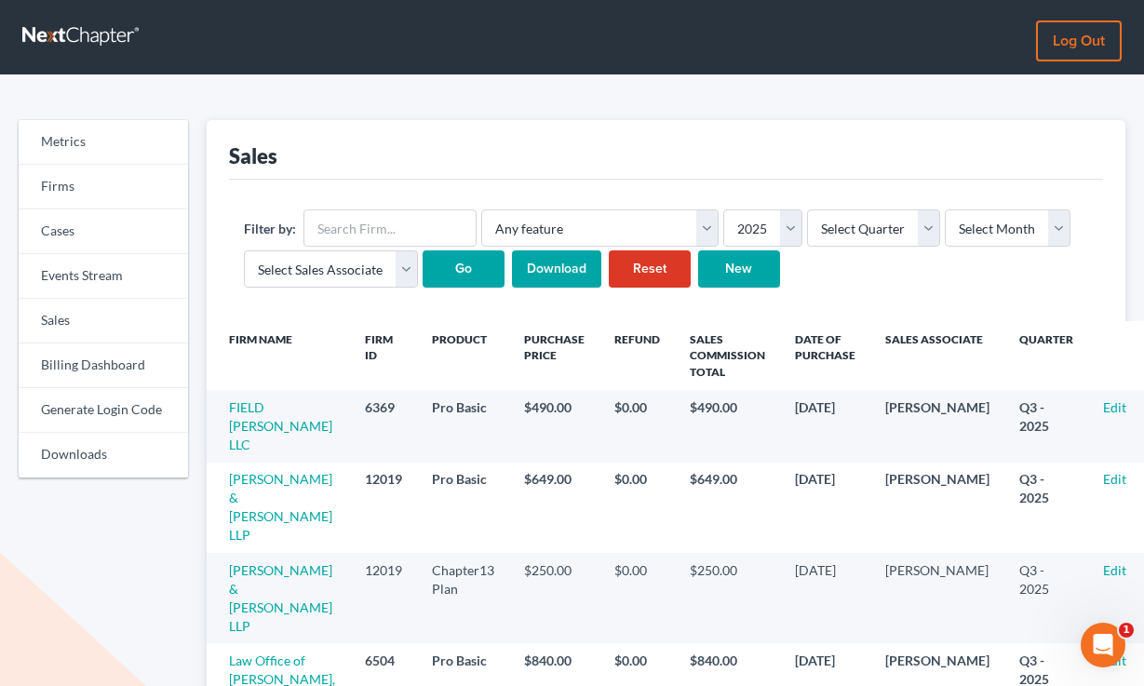
drag, startPoint x: 1122, startPoint y: 228, endPoint x: 1141, endPoint y: 231, distance: 18.8
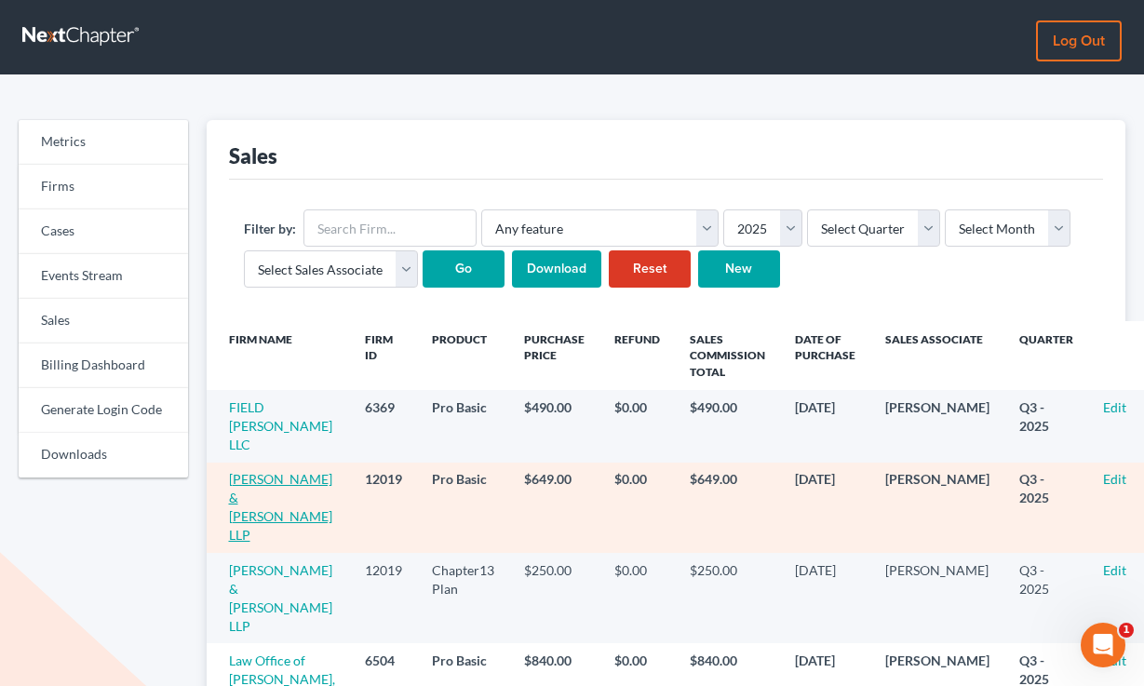
click at [283, 481] on link "[PERSON_NAME] & [PERSON_NAME] LLP" at bounding box center [280, 507] width 103 height 72
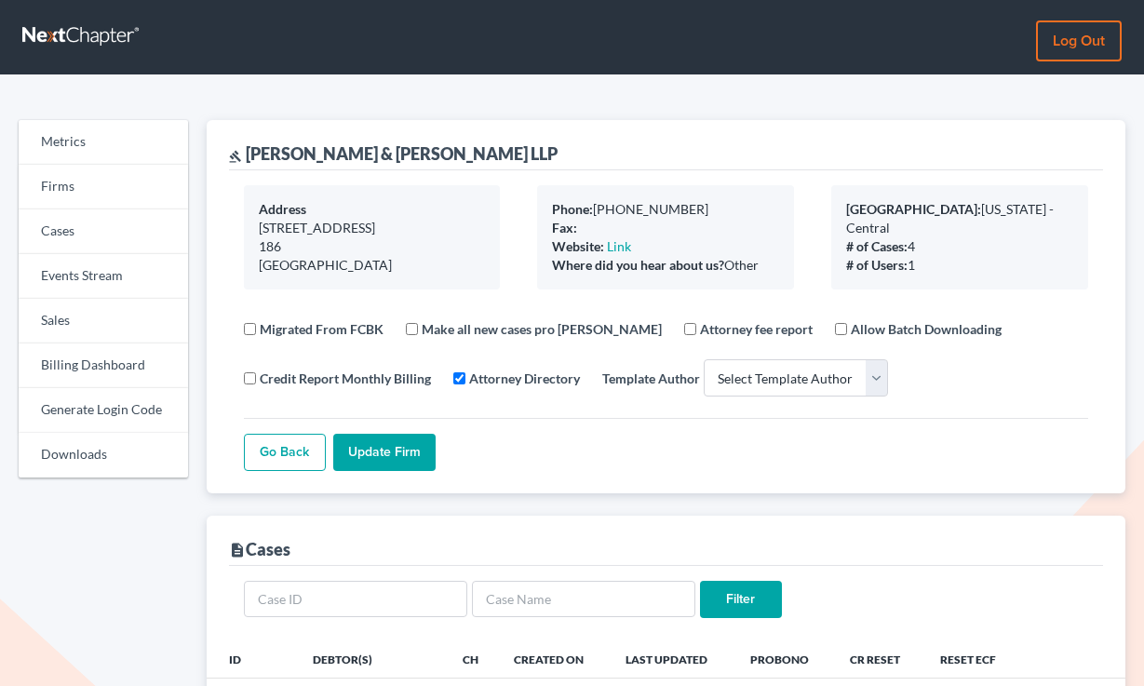
select select
click at [97, 190] on link "Firms" at bounding box center [103, 187] width 169 height 45
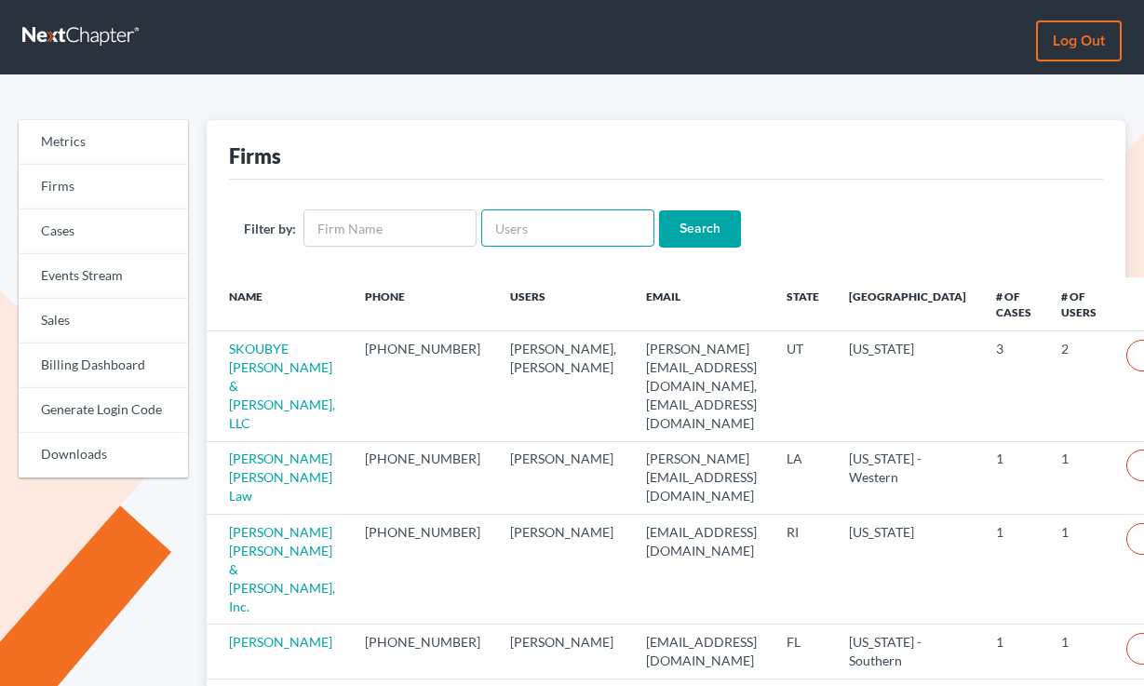
drag, startPoint x: 0, startPoint y: 0, endPoint x: 559, endPoint y: 217, distance: 599.3
click at [559, 217] on input "text" at bounding box center [567, 227] width 173 height 37
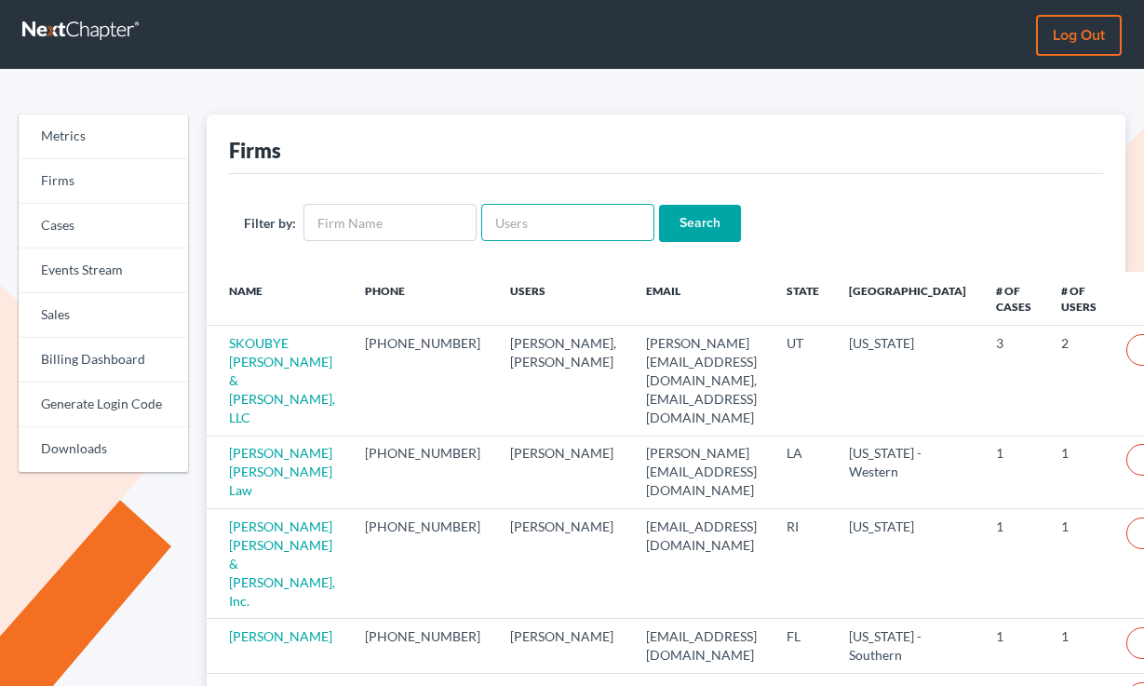
paste input "[EMAIL_ADDRESS][DOMAIN_NAME]"
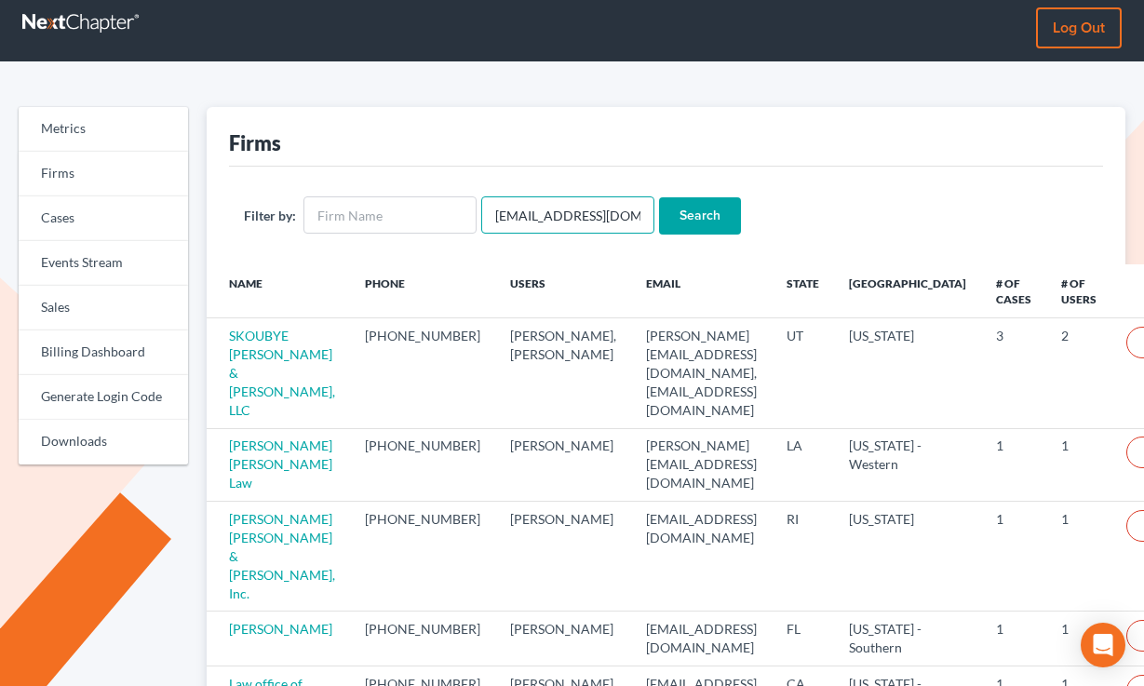
scroll to position [14, 0]
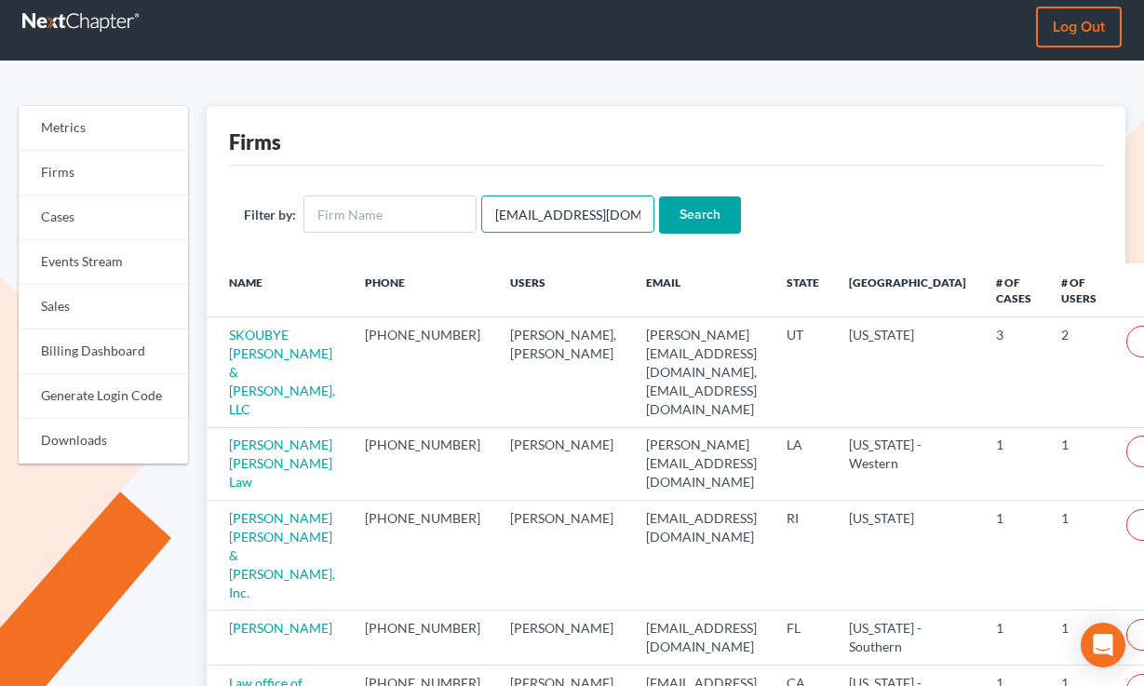
type input "[EMAIL_ADDRESS][DOMAIN_NAME]"
click at [659, 196] on input "Search" at bounding box center [700, 214] width 82 height 37
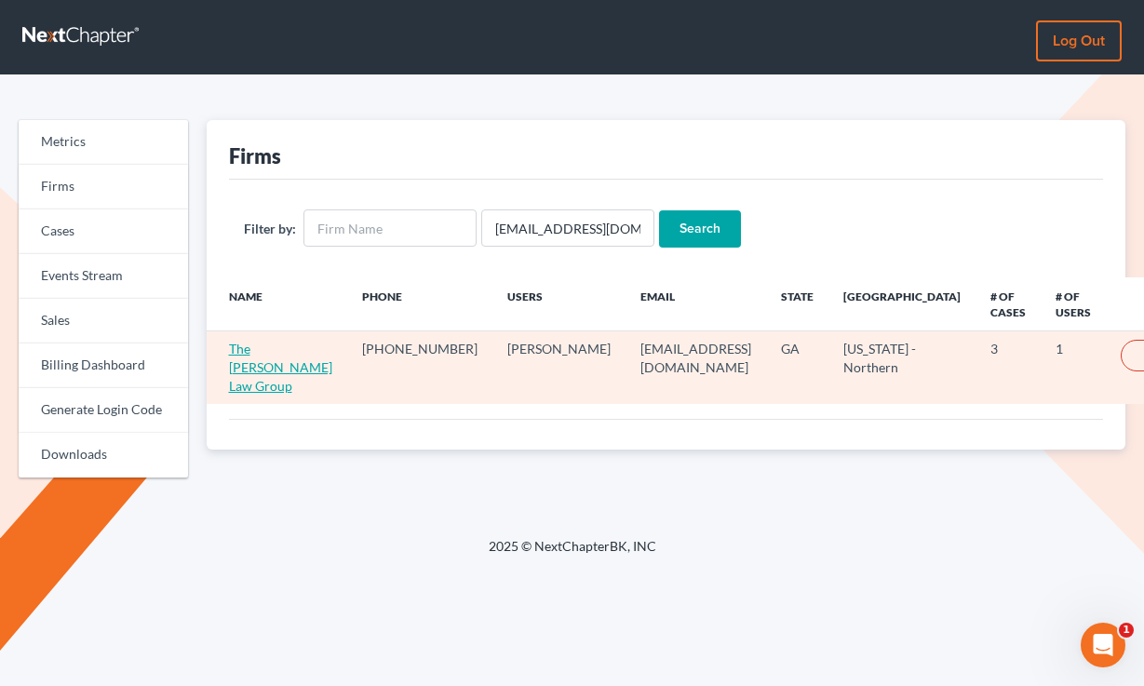
click at [241, 368] on link "The [PERSON_NAME] Law Group" at bounding box center [280, 367] width 103 height 53
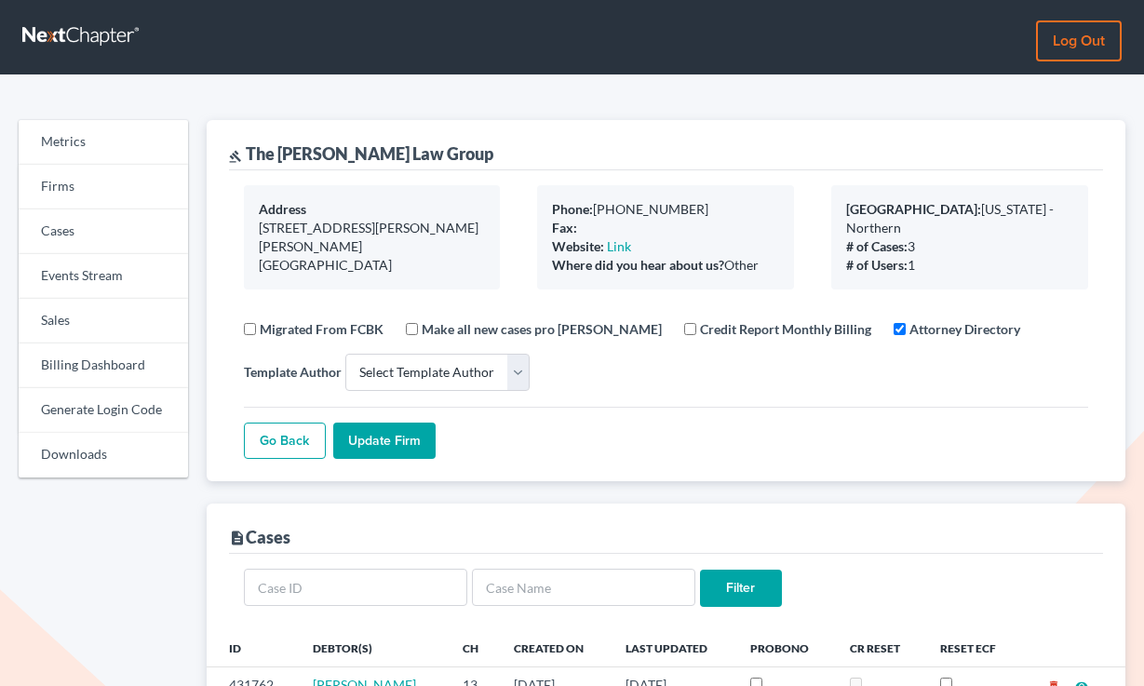
select select
click at [69, 181] on link "Firms" at bounding box center [103, 187] width 169 height 45
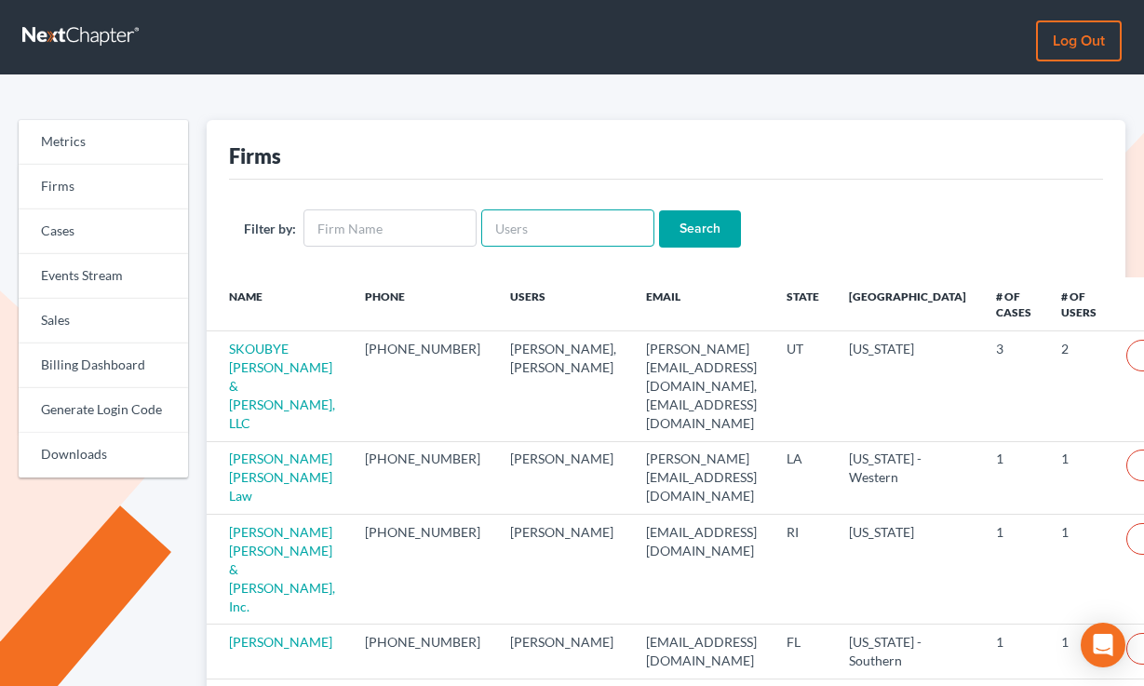
click at [573, 236] on input "text" at bounding box center [567, 227] width 173 height 37
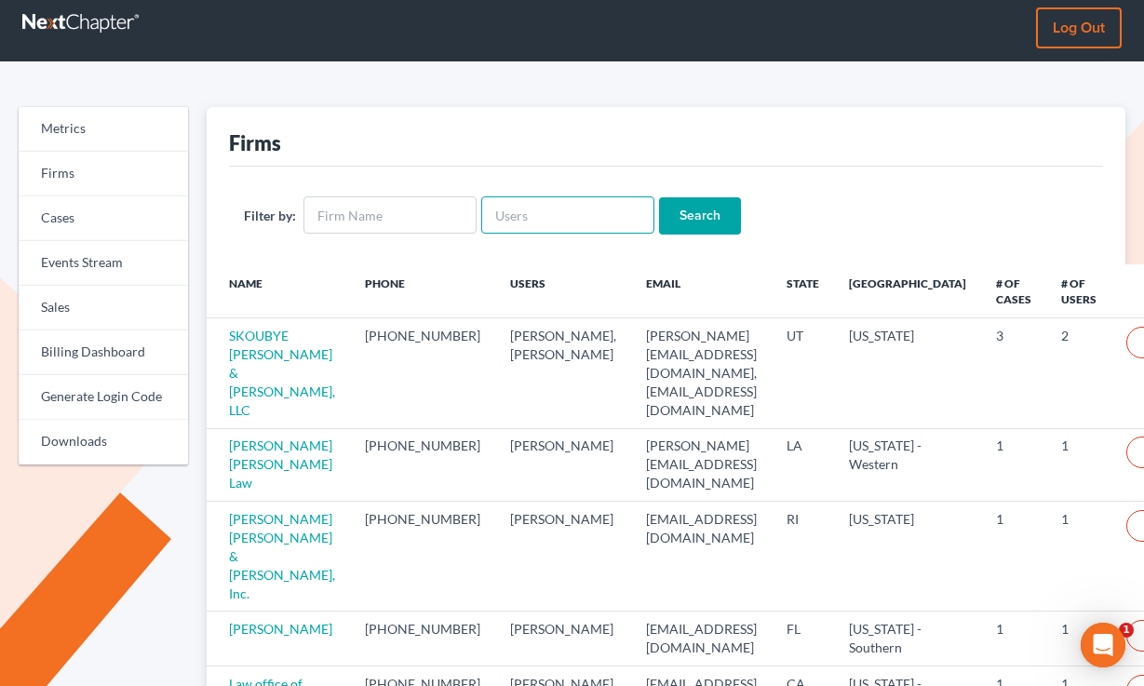
paste input "gz@optimusprimeconsulting.com"
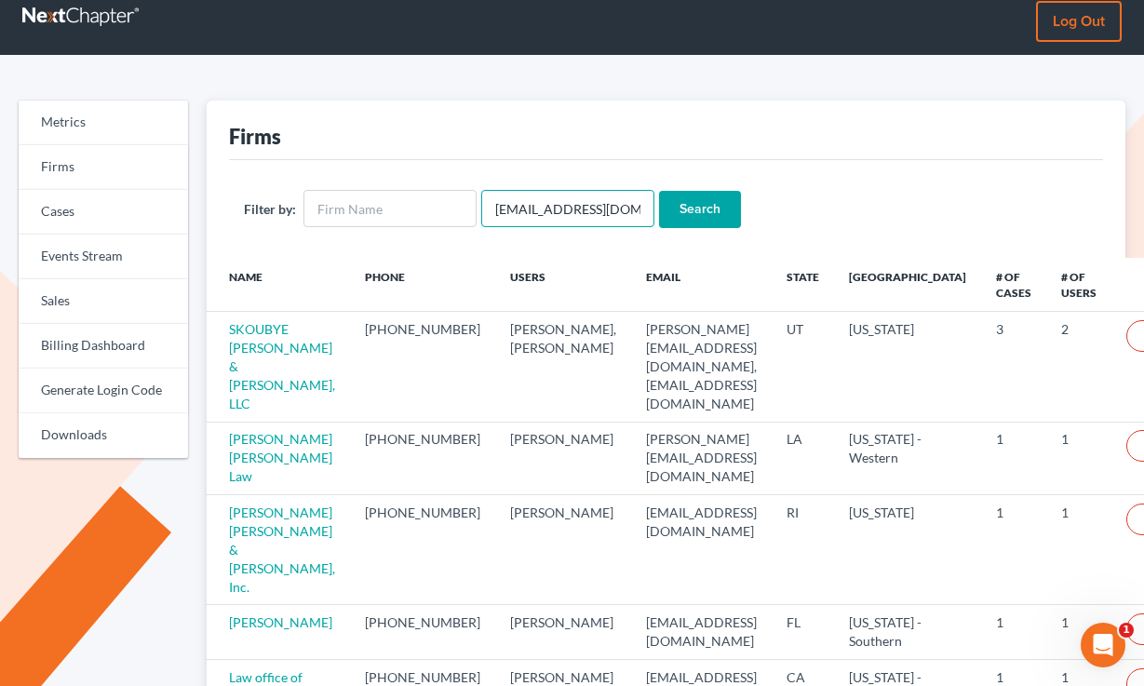
scroll to position [0, 50]
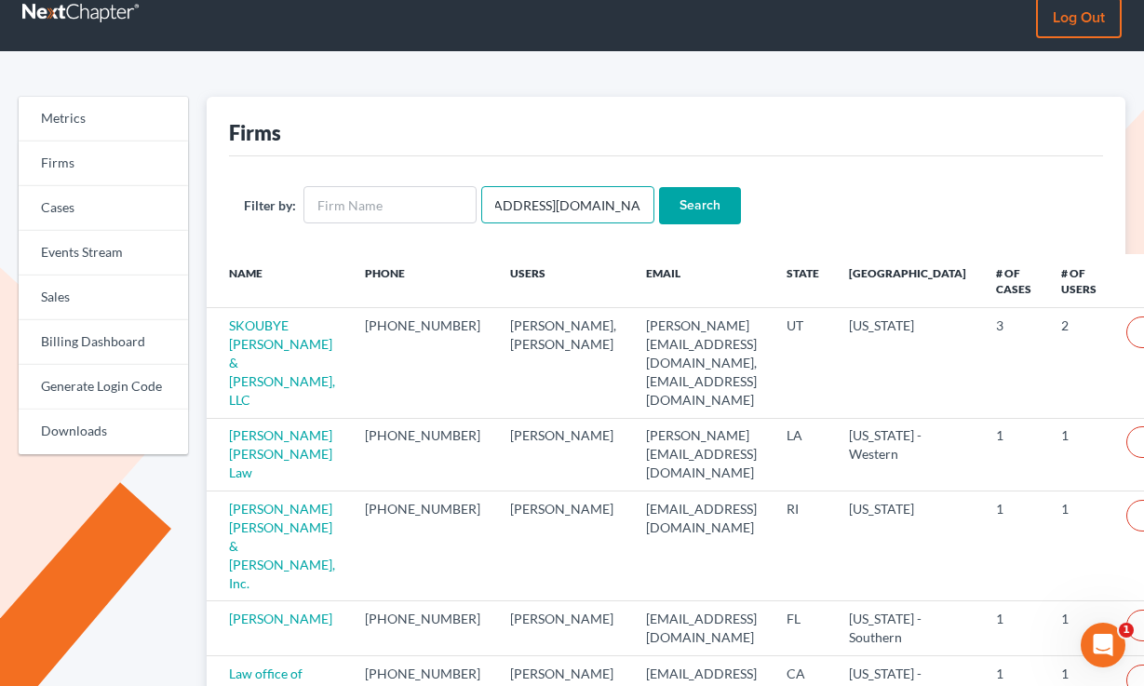
type input "gz@optimusprimeconsulting.com"
click at [659, 187] on input "Search" at bounding box center [700, 205] width 82 height 37
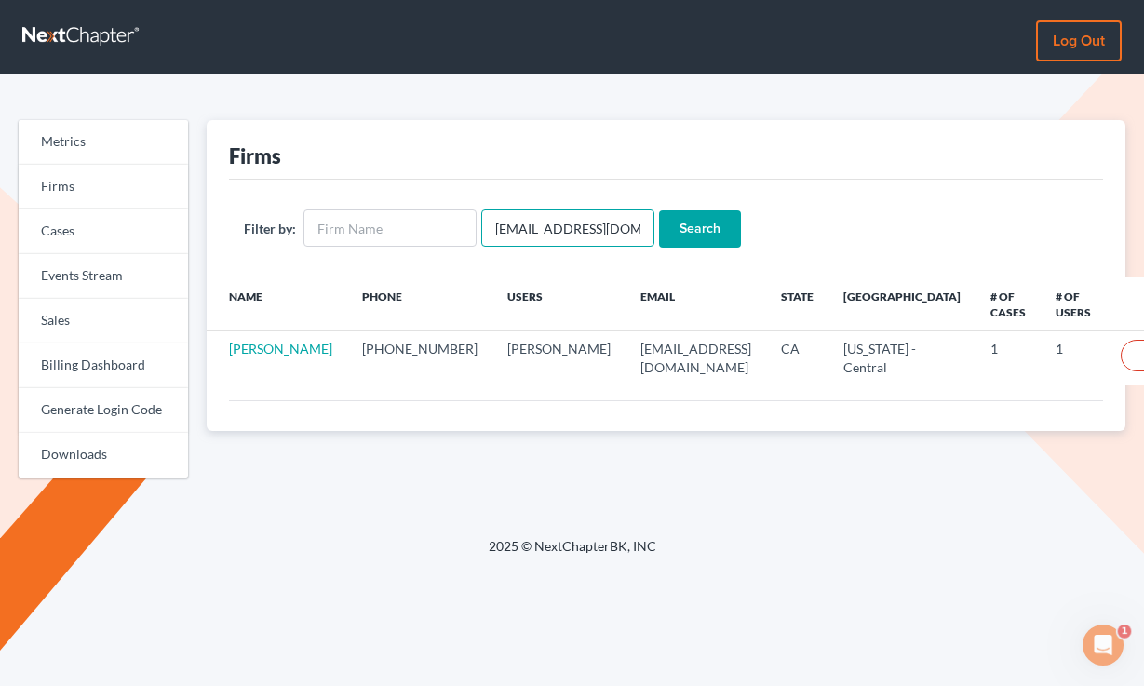
click at [546, 225] on input "[EMAIL_ADDRESS][DOMAIN_NAME]" at bounding box center [567, 227] width 173 height 37
paste input "christi@sweeney.law"
type input "christi@sweeney.law"
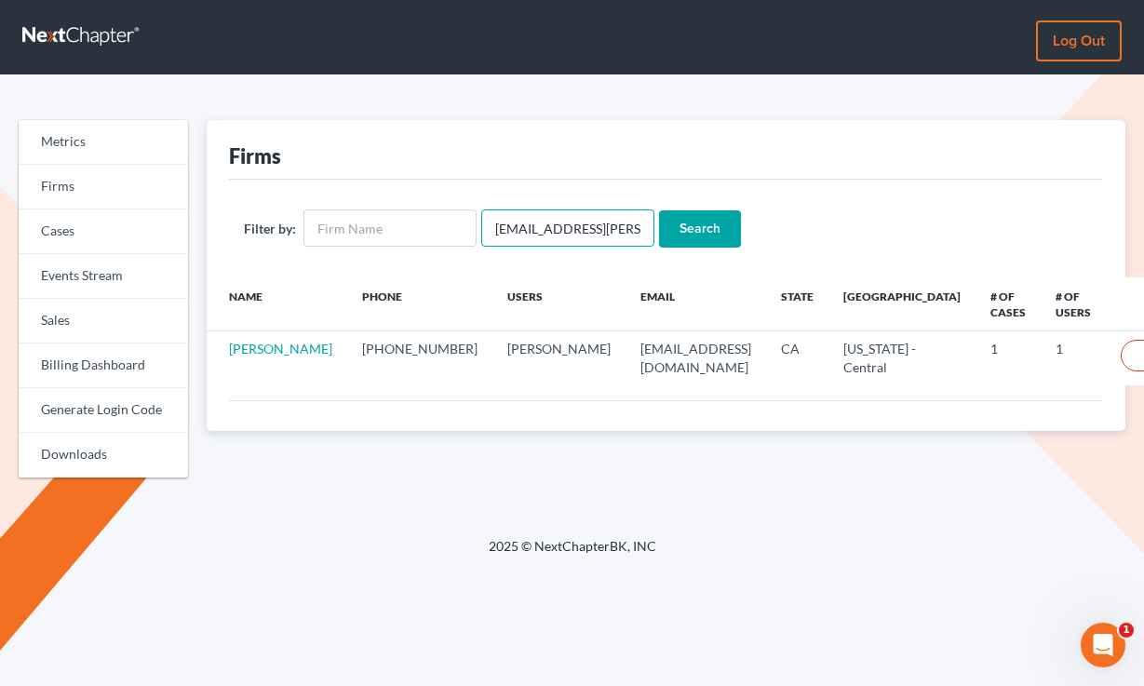
click at [659, 210] on input "Search" at bounding box center [700, 228] width 82 height 37
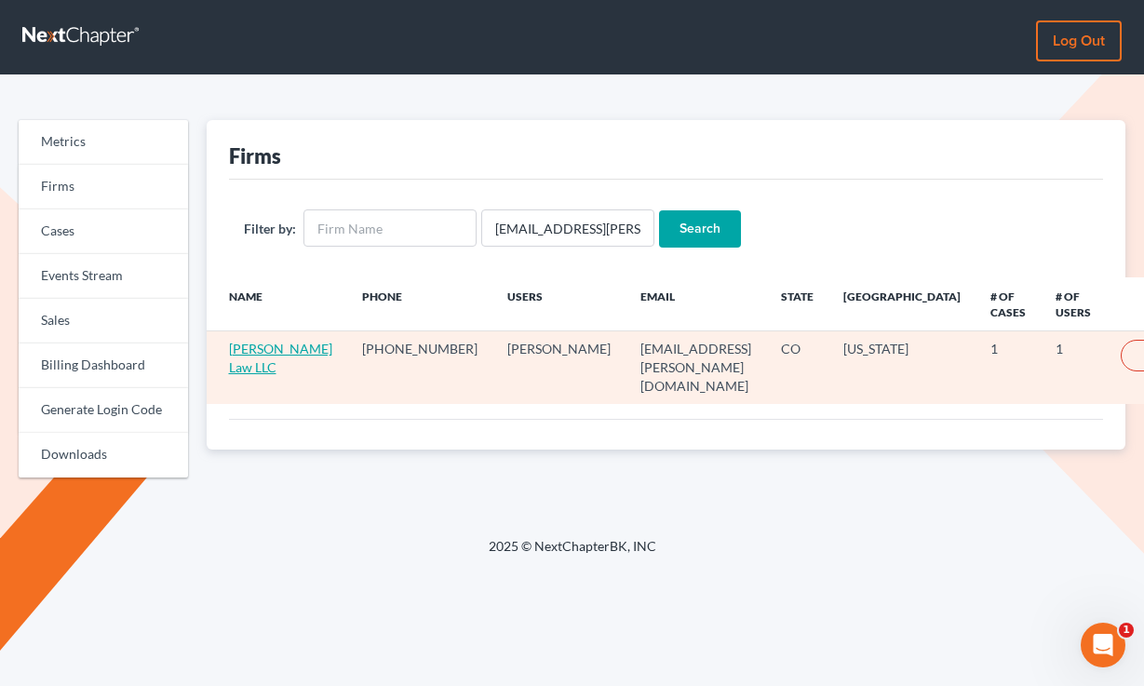
click at [267, 346] on link "[PERSON_NAME] Law LLC" at bounding box center [280, 358] width 103 height 34
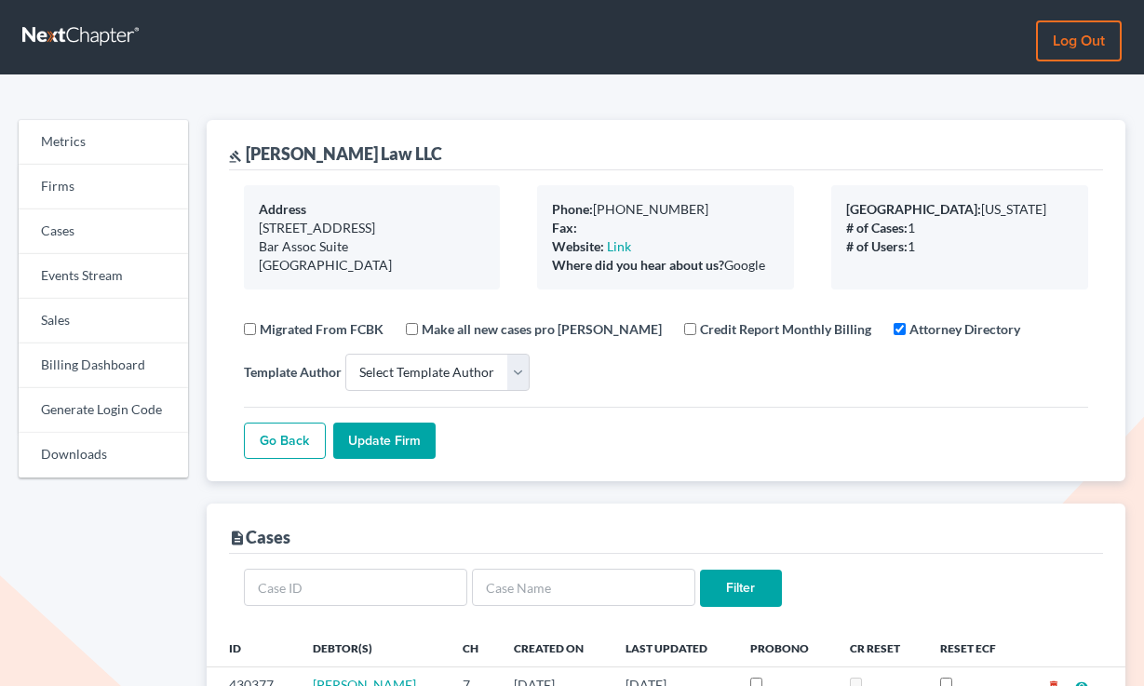
select select
click at [1068, 51] on link "Log out" at bounding box center [1079, 40] width 86 height 41
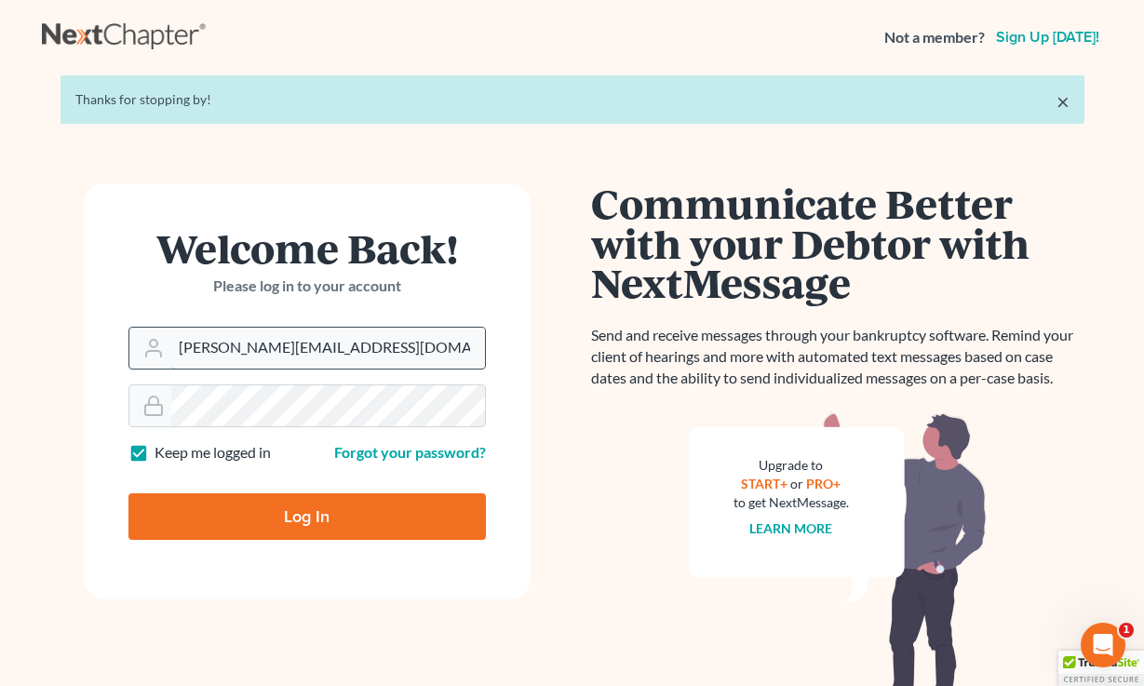
click at [358, 359] on input "tim@nextchapterbk.com" at bounding box center [328, 348] width 314 height 41
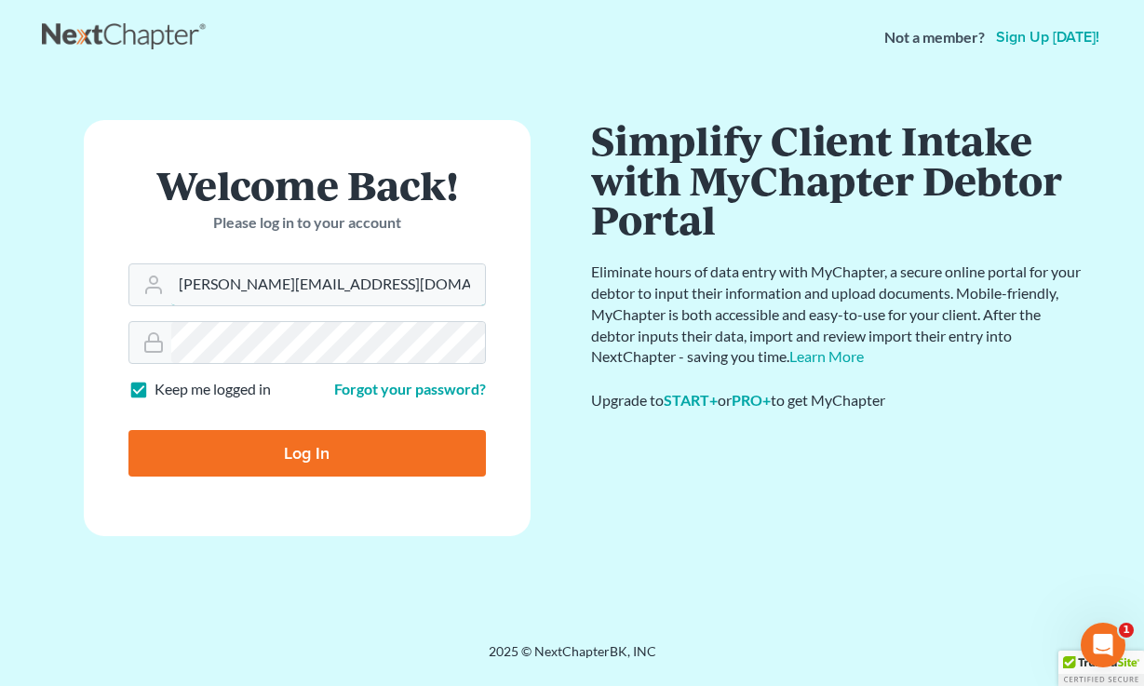
type input "qa@nextchapterbk.com"
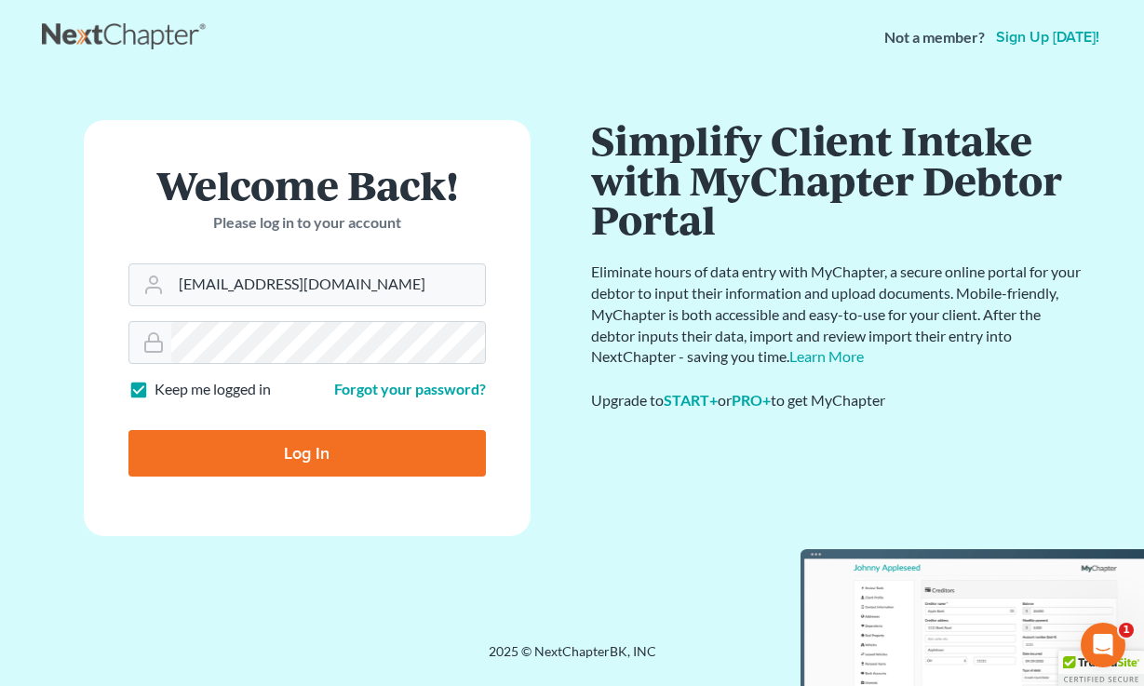
click at [269, 470] on input "Log In" at bounding box center [307, 453] width 358 height 47
type input "Thinking..."
